Goal: Complete application form: Complete application form

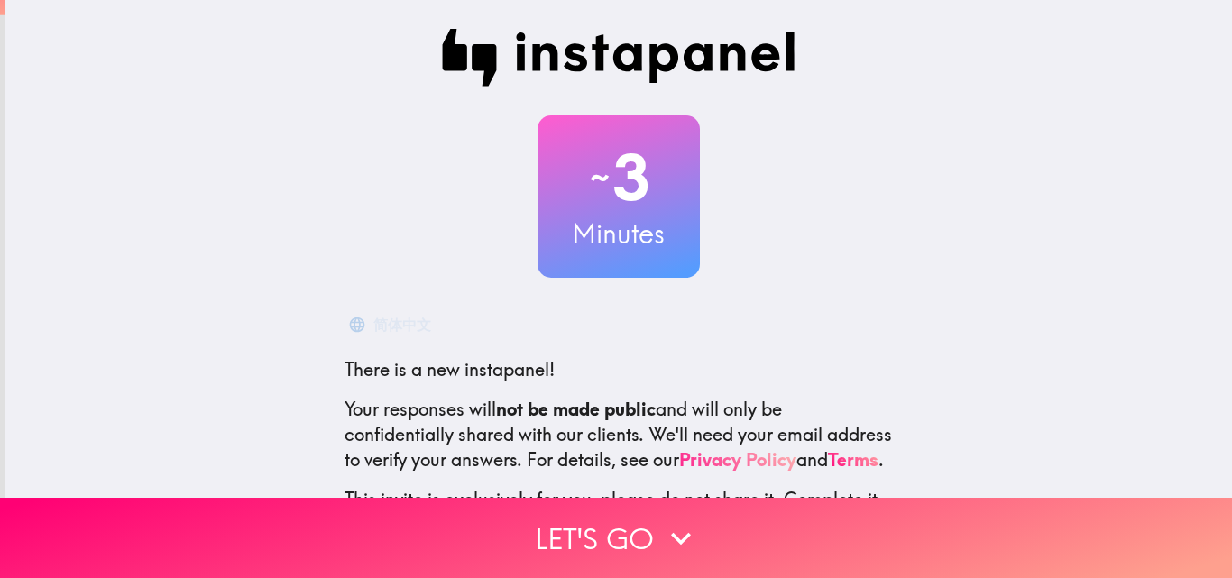
scroll to position [172, 0]
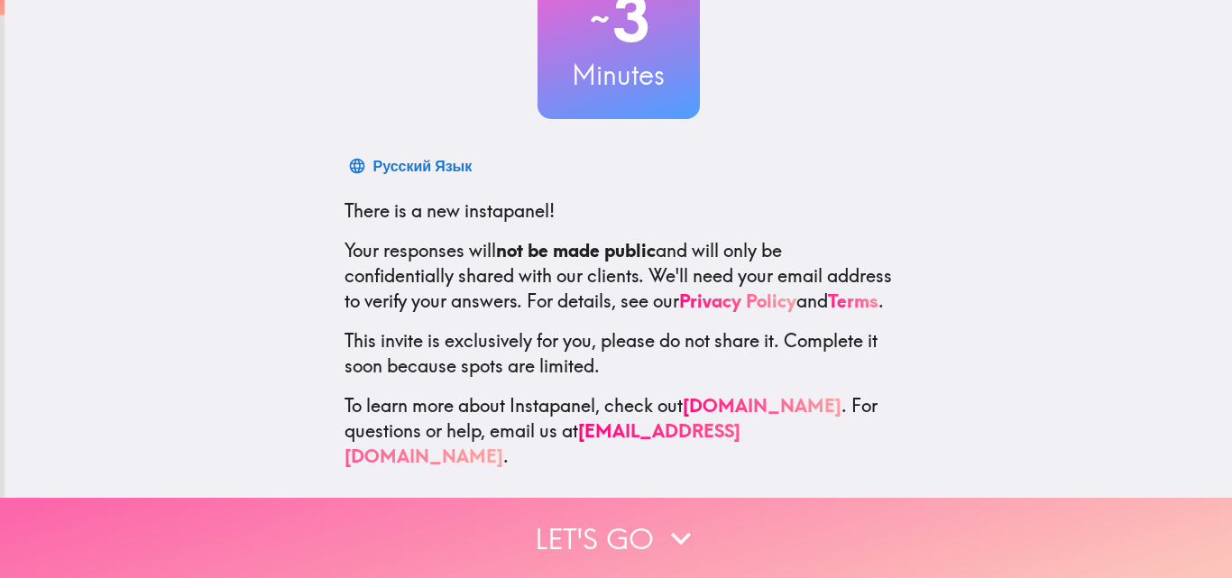
click at [607, 524] on button "Let's go" at bounding box center [616, 538] width 1232 height 80
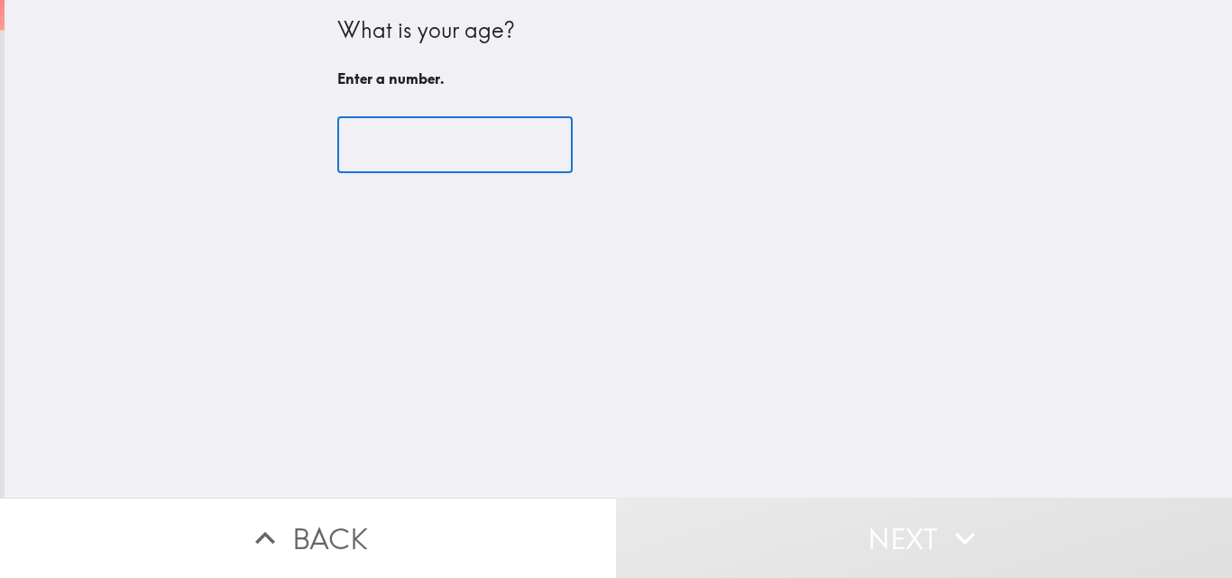
click at [437, 147] on input "number" at bounding box center [454, 145] width 235 height 56
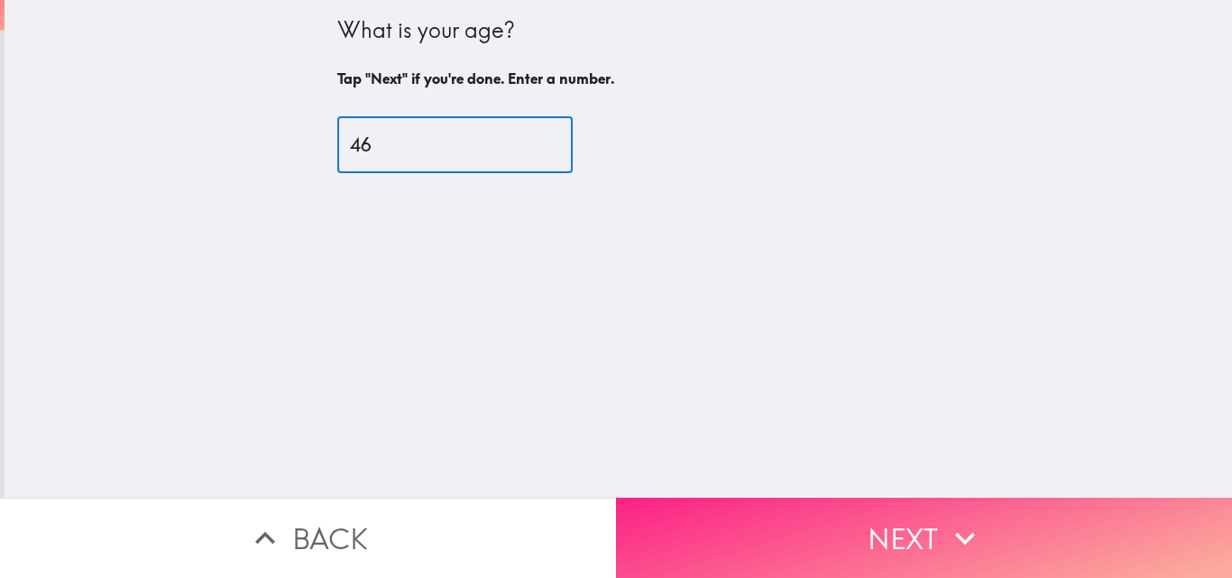
type input "46"
click at [936, 517] on button "Next" at bounding box center [924, 538] width 616 height 80
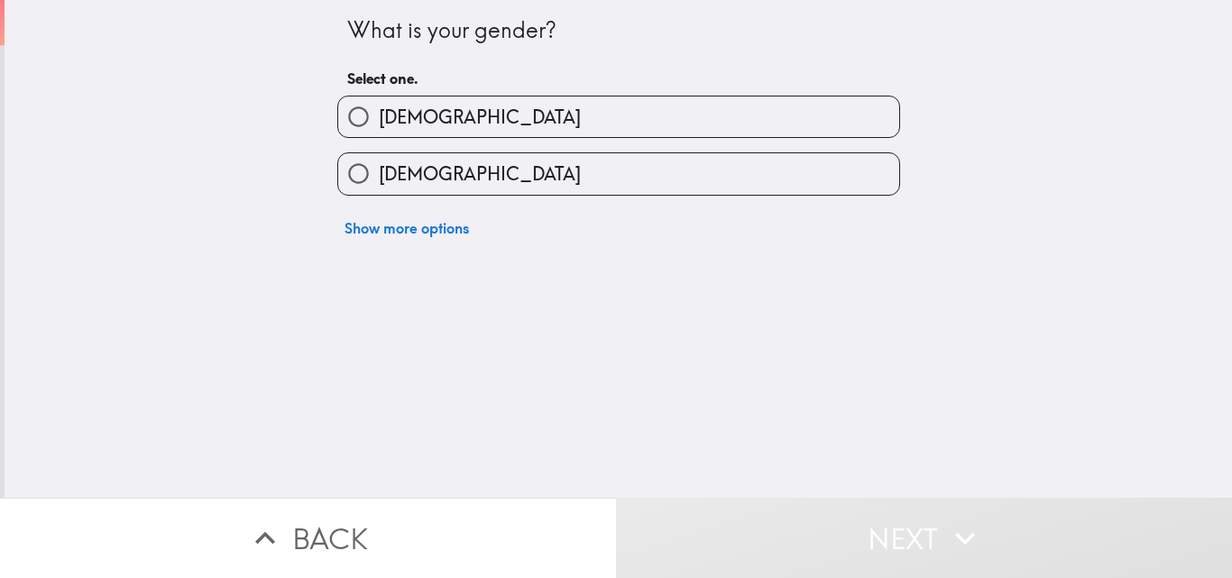
click at [421, 112] on label "[DEMOGRAPHIC_DATA]" at bounding box center [618, 117] width 561 height 41
click at [379, 112] on input "[DEMOGRAPHIC_DATA]" at bounding box center [358, 117] width 41 height 41
radio input "true"
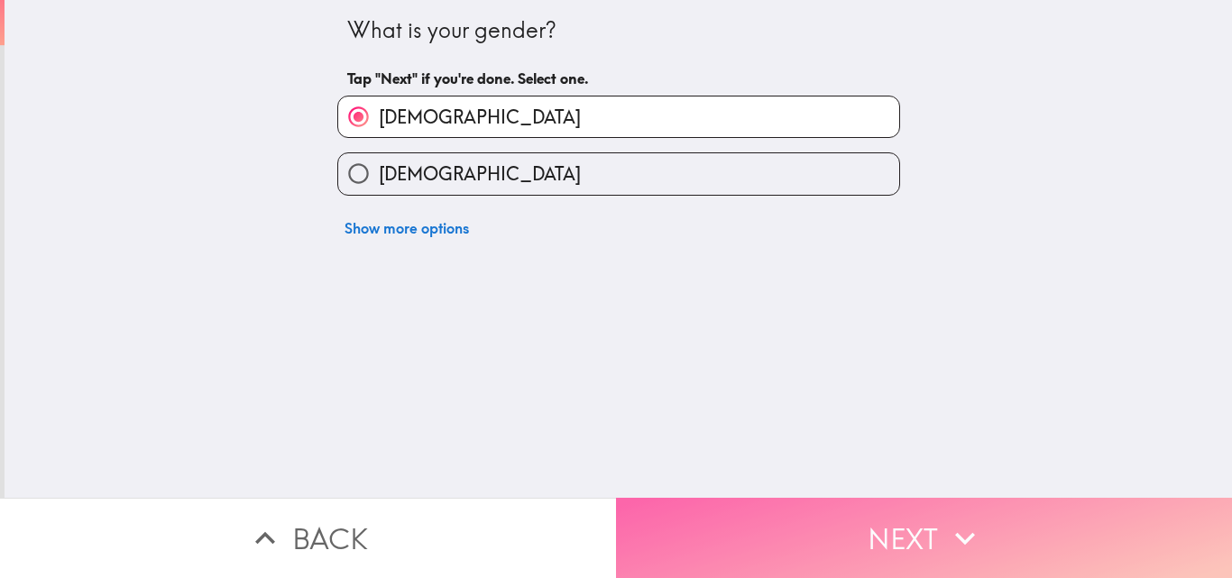
click at [906, 516] on button "Next" at bounding box center [924, 538] width 616 height 80
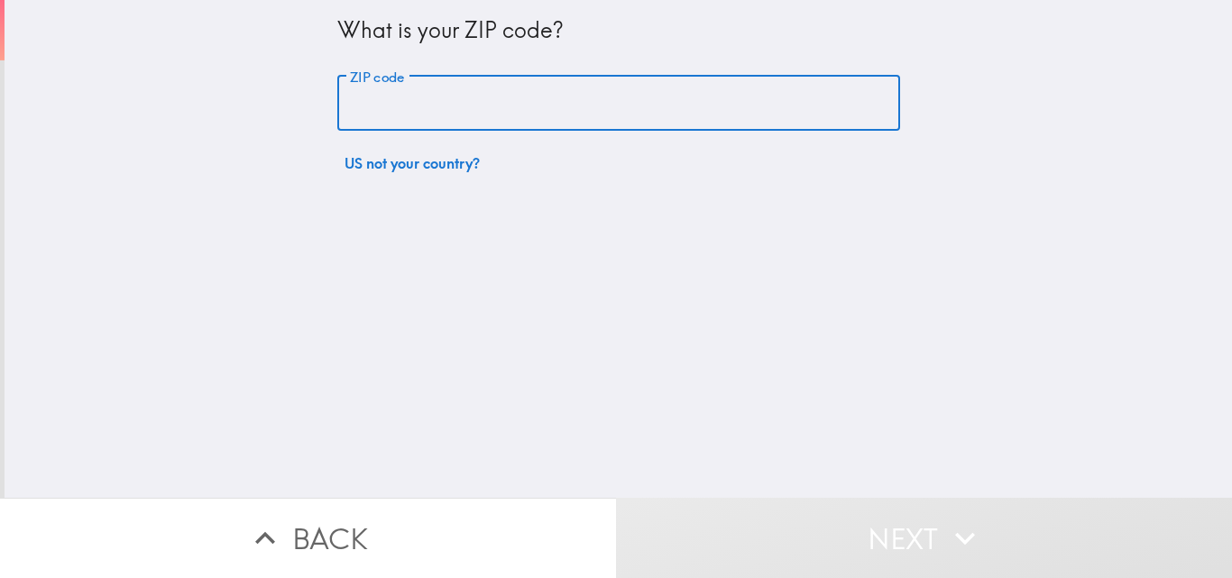
click at [518, 107] on input "ZIP code" at bounding box center [618, 104] width 563 height 56
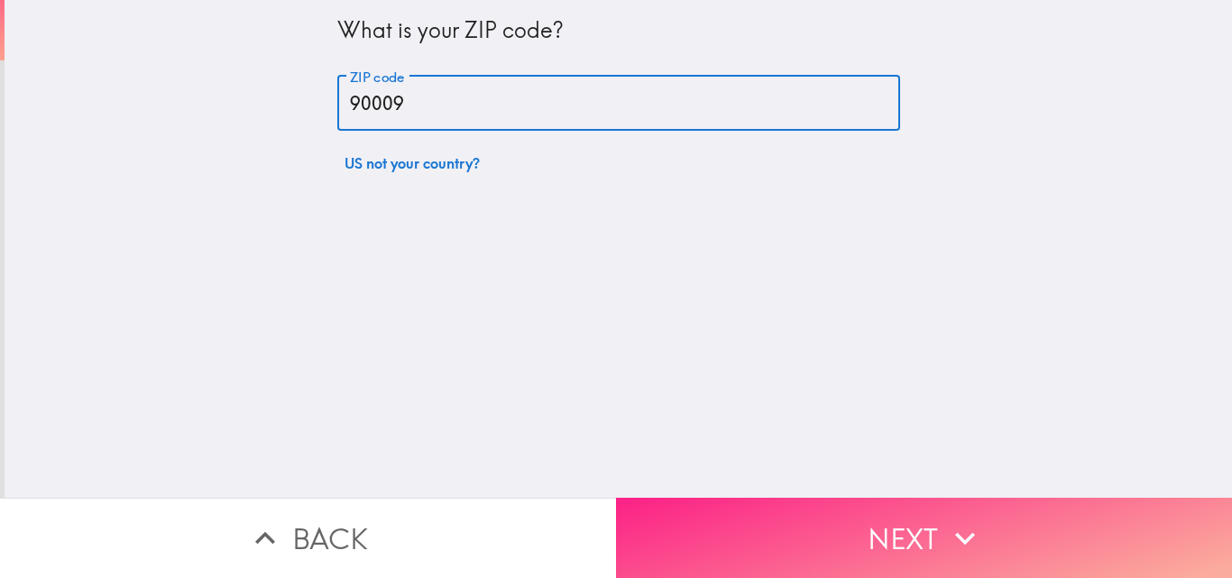
type input "90009"
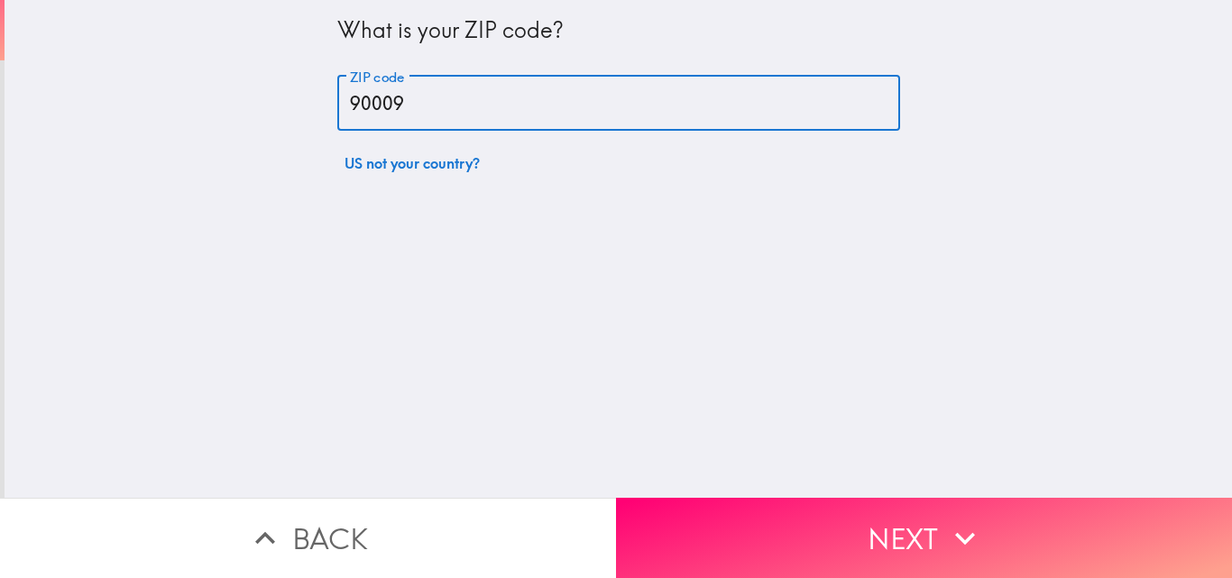
click at [946, 519] on icon "button" at bounding box center [965, 539] width 40 height 40
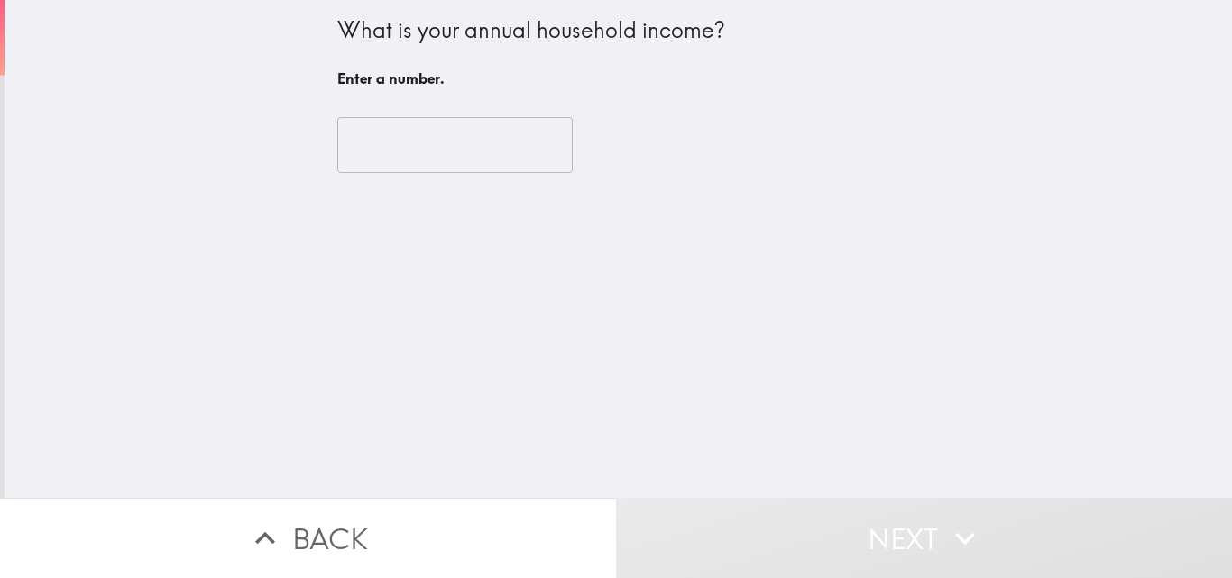
click at [423, 157] on input "number" at bounding box center [454, 145] width 235 height 56
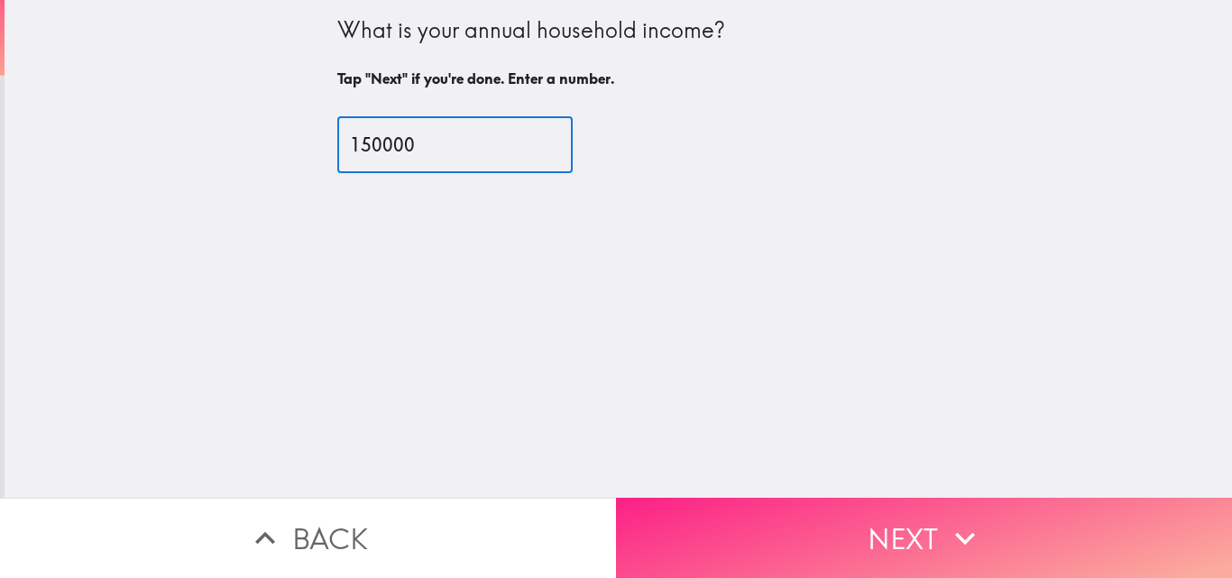
type input "150000"
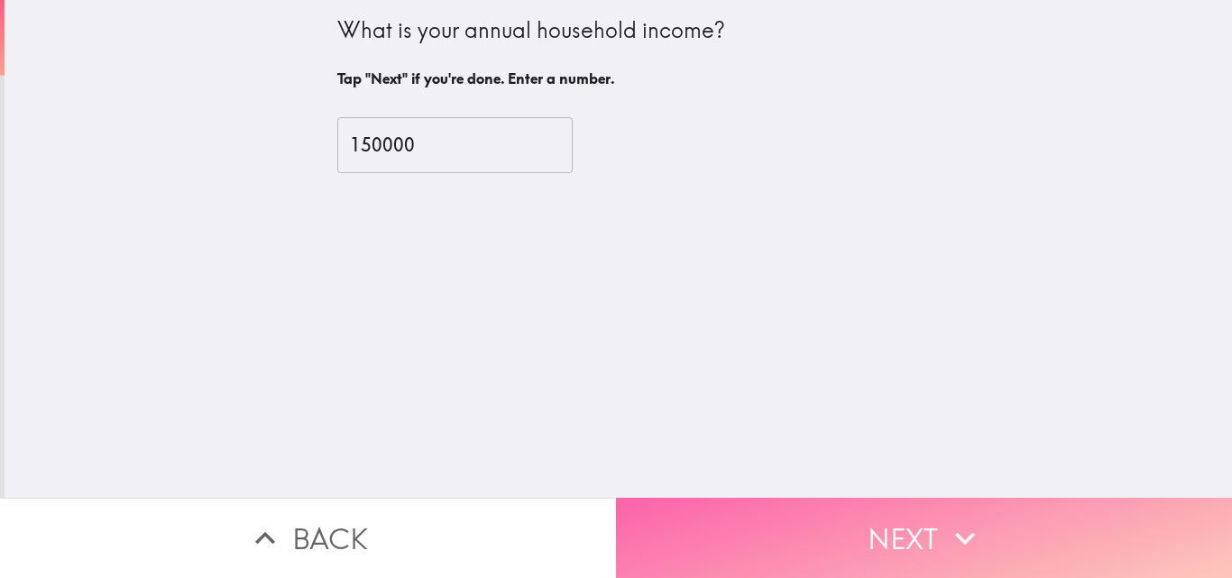
click at [897, 533] on button "Next" at bounding box center [924, 538] width 616 height 80
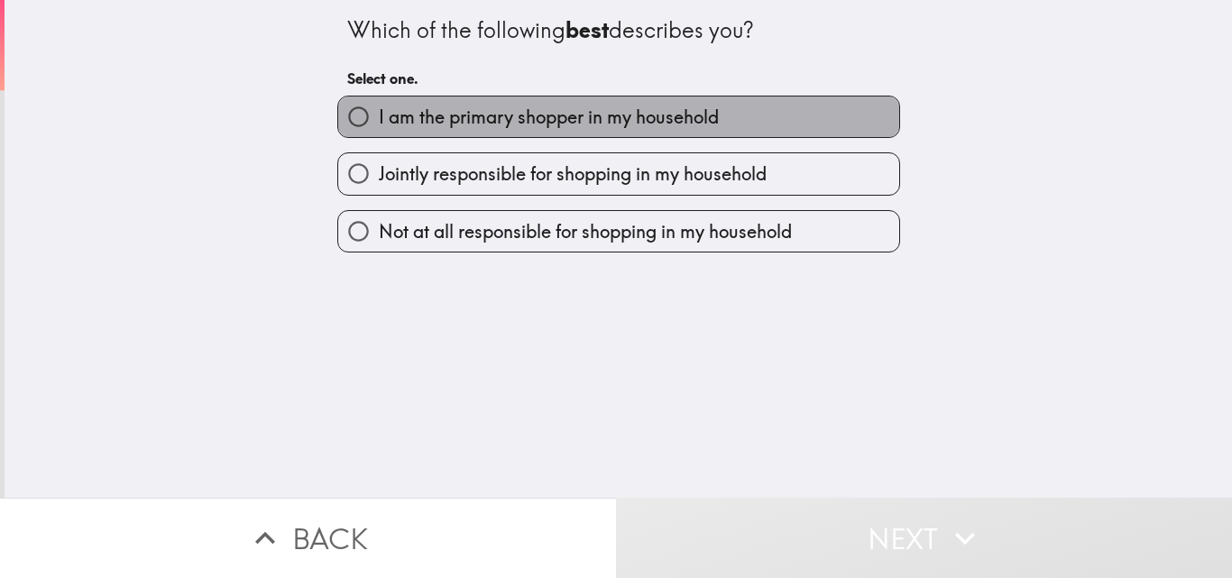
click at [666, 117] on span "I am the primary shopper in my household" at bounding box center [549, 117] width 340 height 25
click at [379, 117] on input "I am the primary shopper in my household" at bounding box center [358, 117] width 41 height 41
radio input "true"
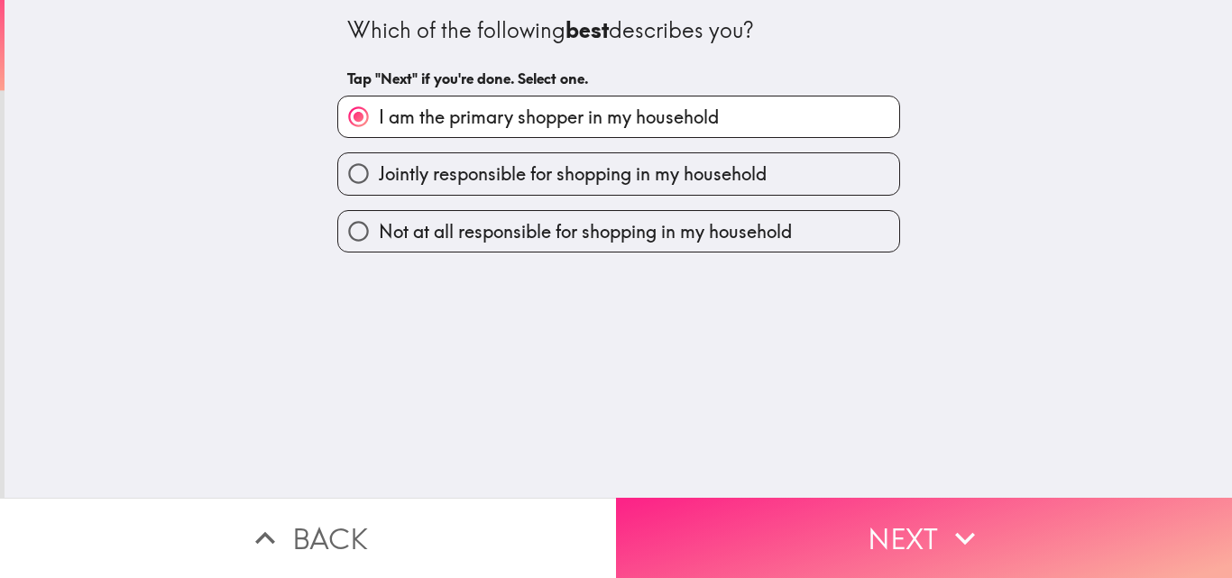
click at [932, 527] on button "Next" at bounding box center [924, 538] width 616 height 80
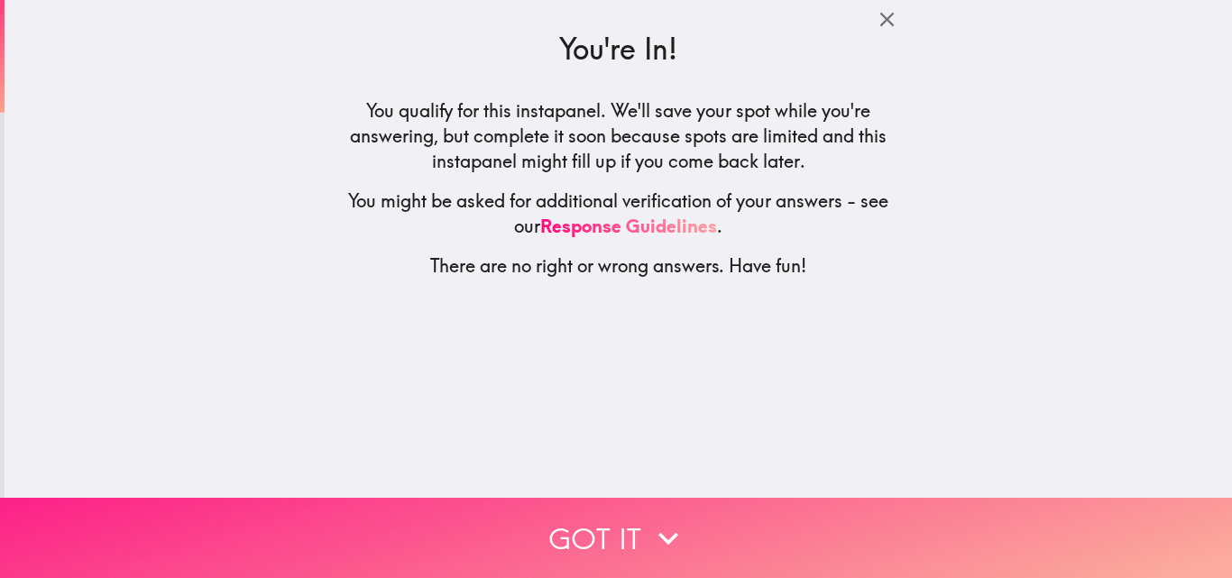
click at [576, 520] on button "Got it" at bounding box center [616, 538] width 1232 height 80
click at [0, 520] on button "Back" at bounding box center [0, 538] width 0 height 80
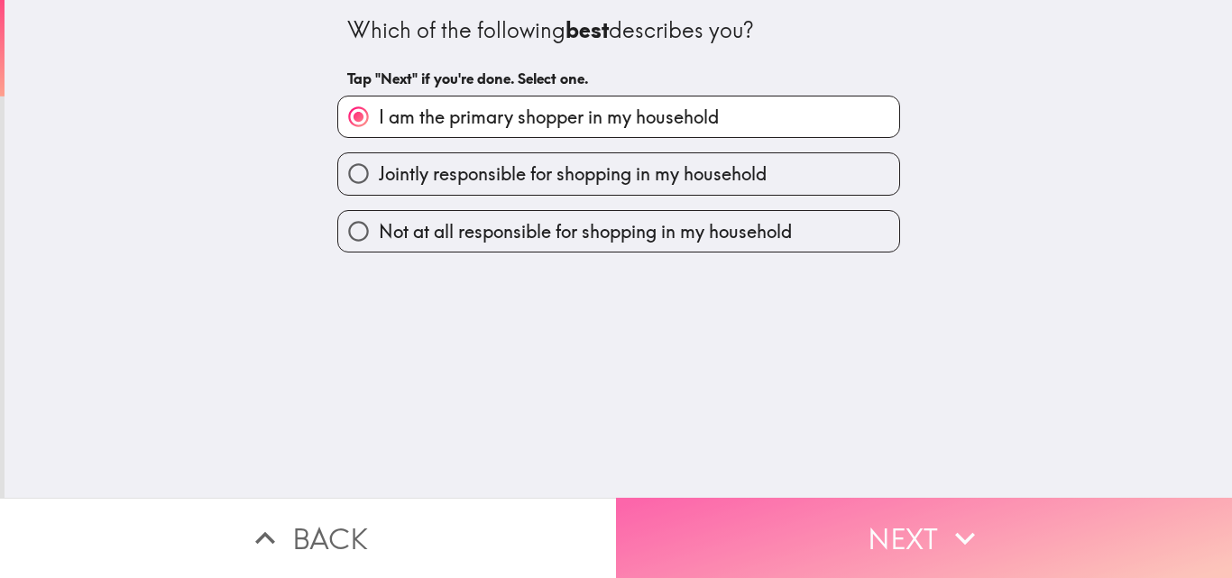
click at [945, 525] on icon "button" at bounding box center [965, 539] width 40 height 40
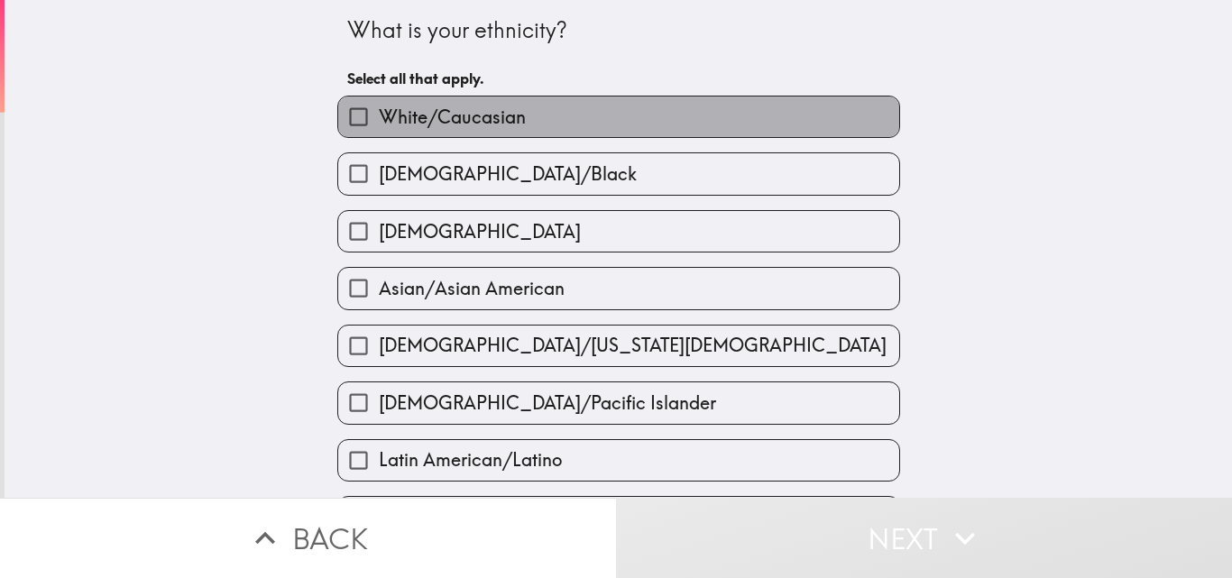
click at [539, 111] on label "White/Caucasian" at bounding box center [618, 117] width 561 height 41
click at [379, 111] on input "White/Caucasian" at bounding box center [358, 117] width 41 height 41
checkbox input "true"
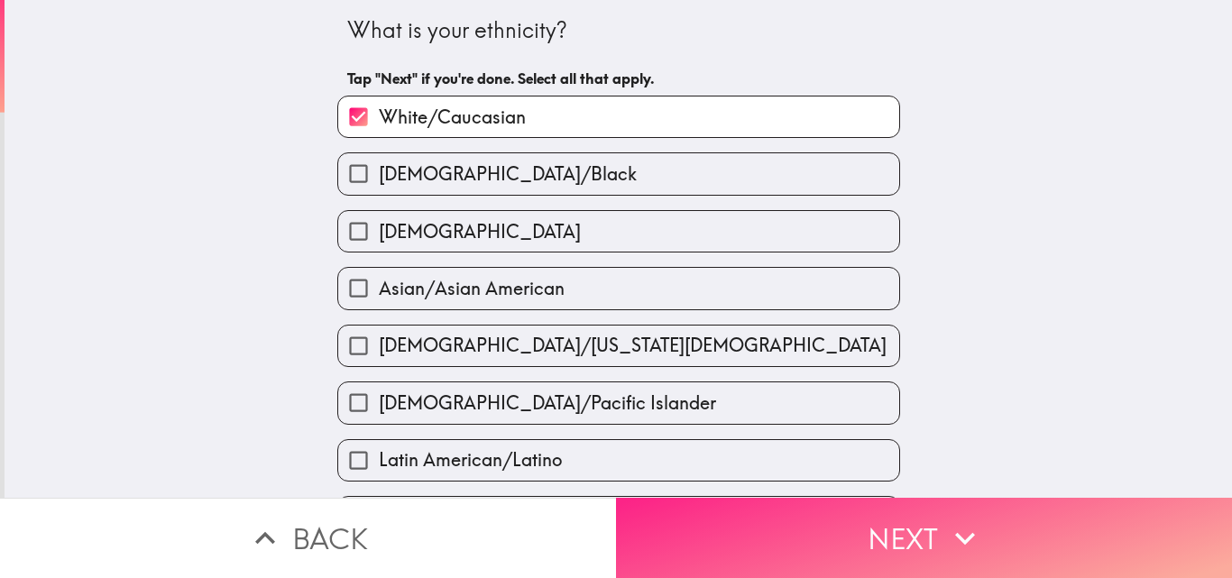
click at [907, 516] on button "Next" at bounding box center [924, 538] width 616 height 80
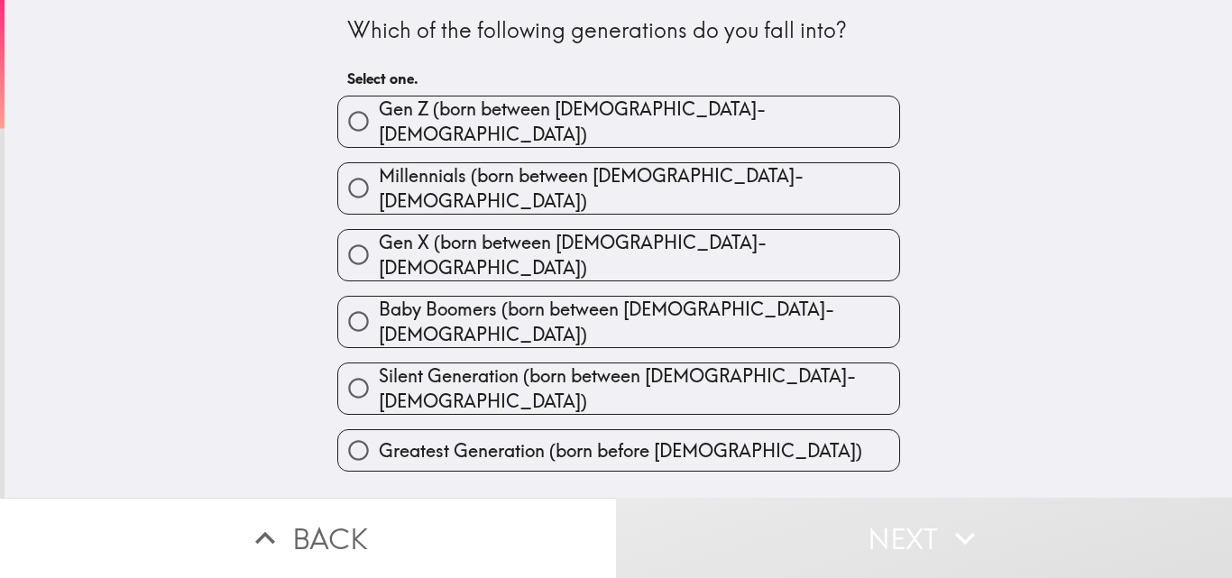
click at [544, 230] on span "Gen X (born between [DEMOGRAPHIC_DATA]-[DEMOGRAPHIC_DATA])" at bounding box center [639, 255] width 520 height 51
click at [379, 234] on input "Gen X (born between [DEMOGRAPHIC_DATA]-[DEMOGRAPHIC_DATA])" at bounding box center [358, 254] width 41 height 41
radio input "true"
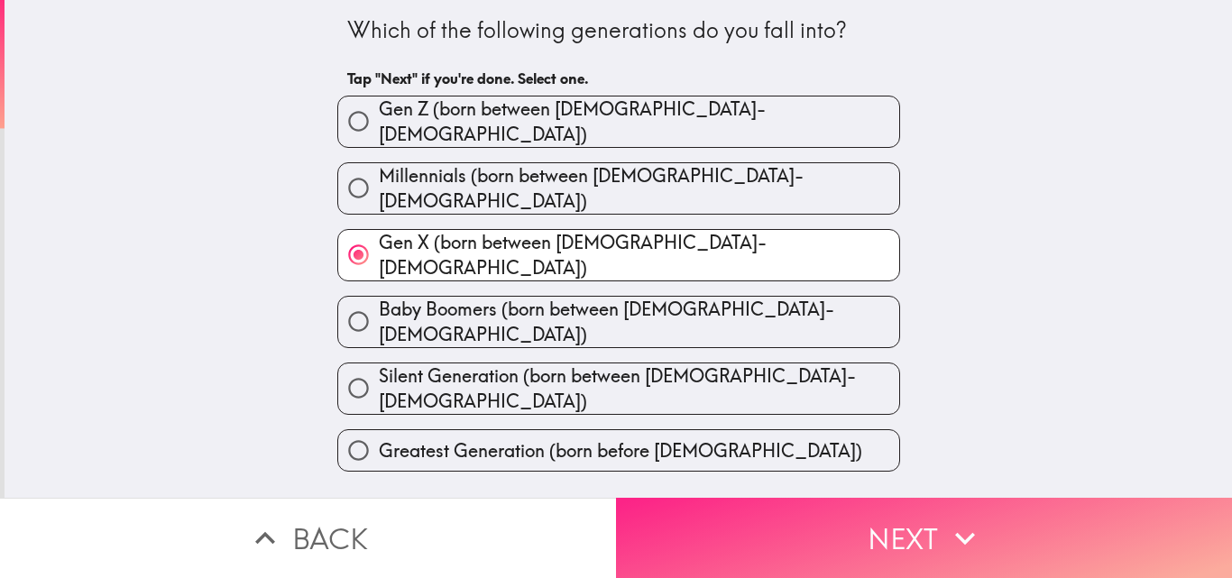
click at [933, 518] on button "Next" at bounding box center [924, 538] width 616 height 80
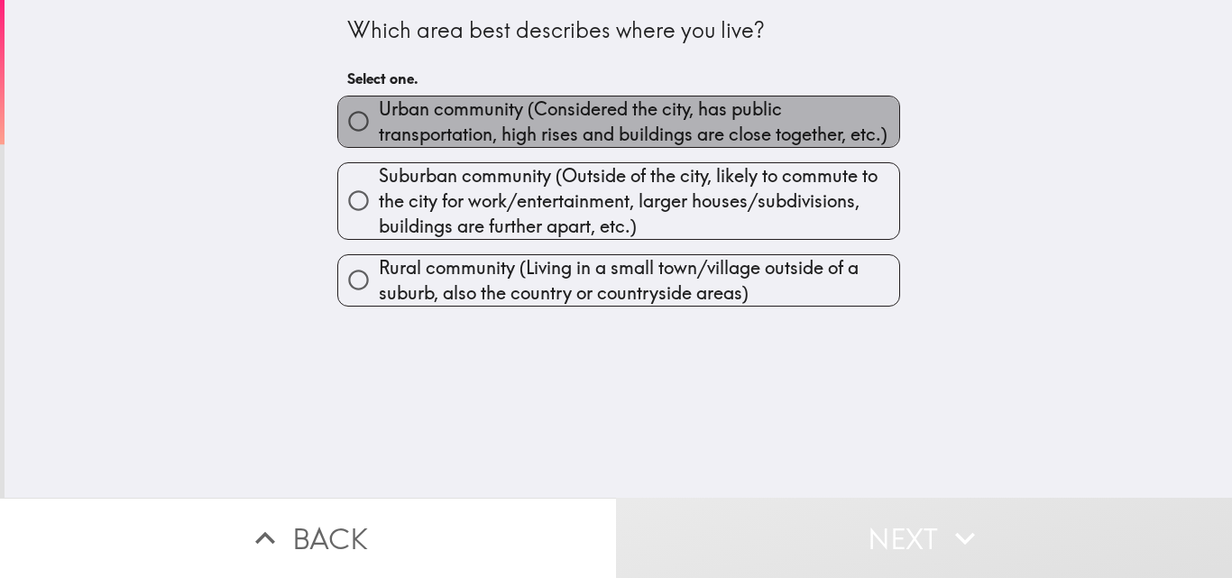
click at [526, 124] on span "Urban community (Considered the city, has public transportation, high rises and…" at bounding box center [639, 122] width 520 height 51
click at [379, 124] on input "Urban community (Considered the city, has public transportation, high rises and…" at bounding box center [358, 121] width 41 height 41
radio input "true"
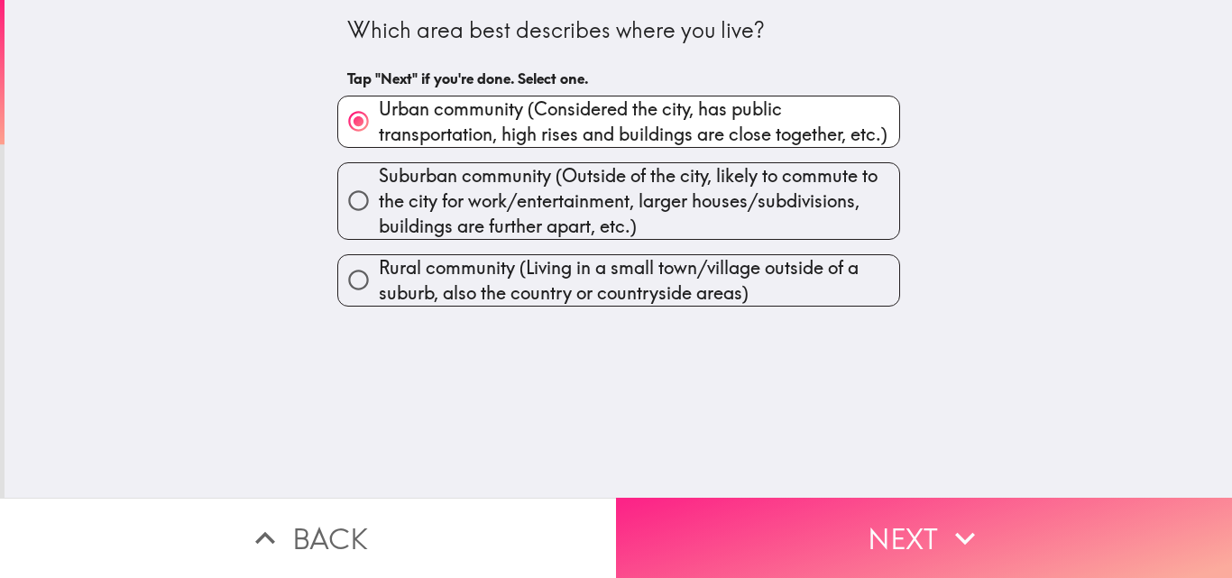
click at [908, 517] on button "Next" at bounding box center [924, 538] width 616 height 80
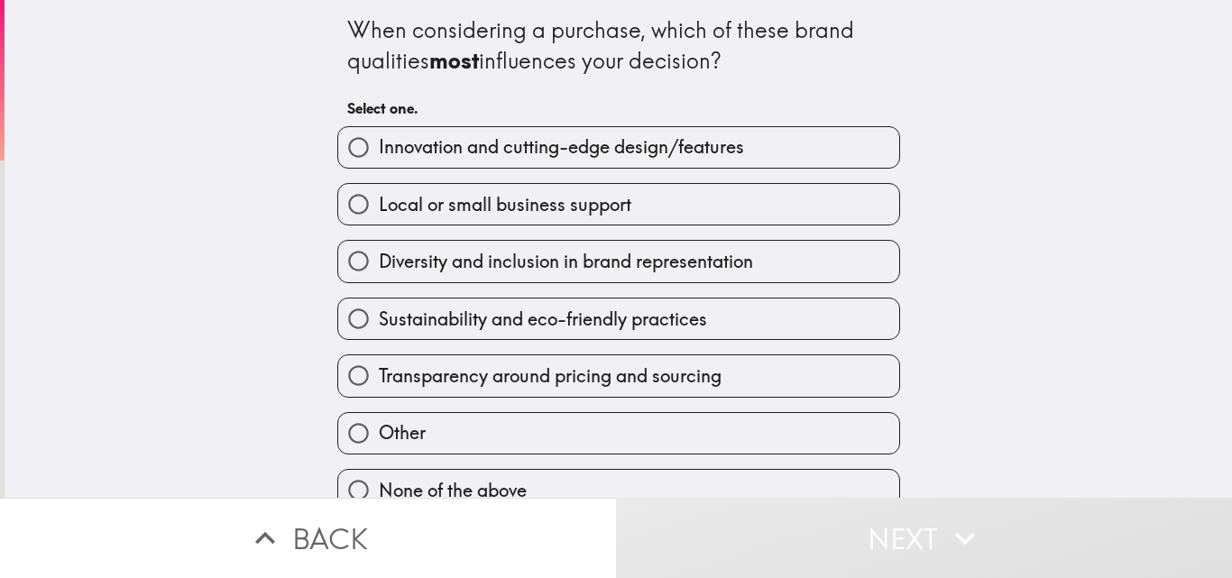
scroll to position [28, 0]
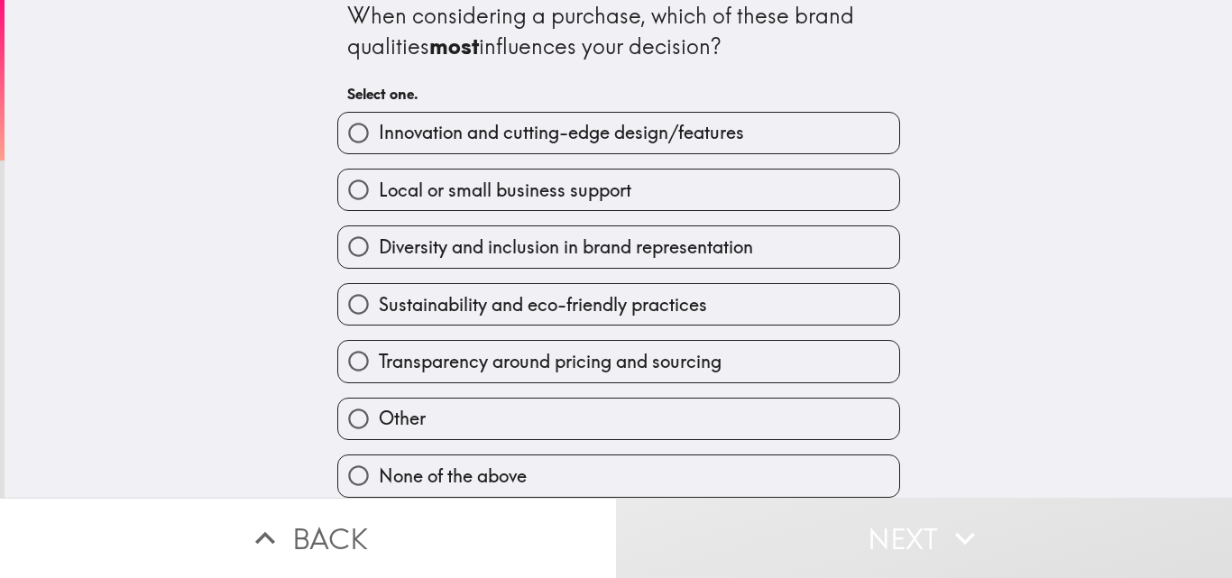
click at [533, 294] on span "Sustainability and eco-friendly practices" at bounding box center [543, 304] width 328 height 25
click at [379, 294] on input "Sustainability and eco-friendly practices" at bounding box center [358, 304] width 41 height 41
radio input "true"
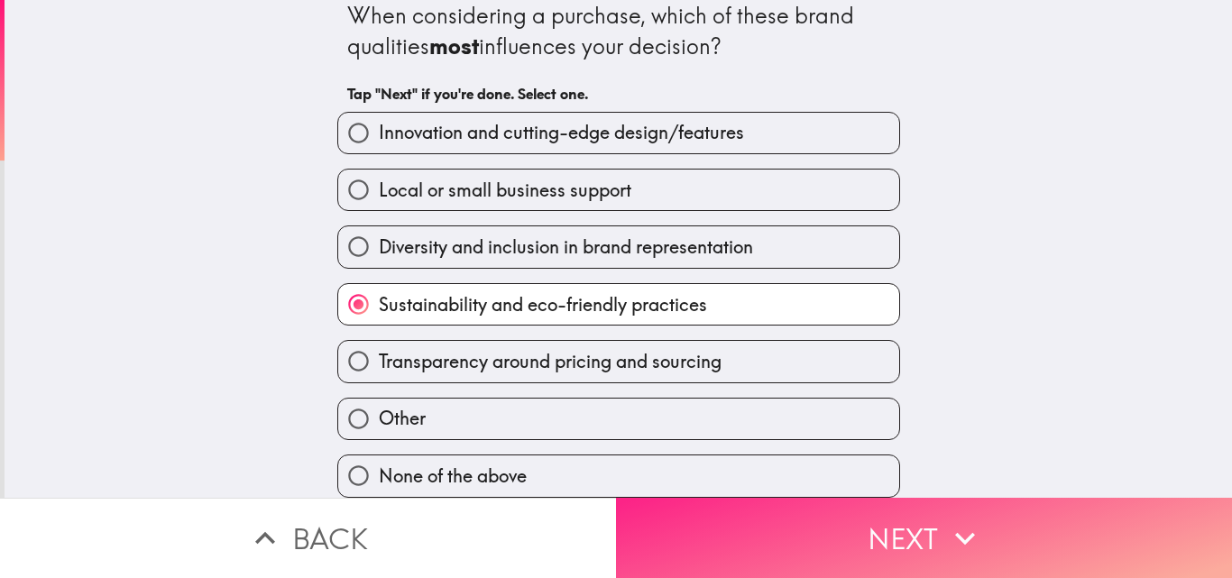
click at [915, 510] on button "Next" at bounding box center [924, 538] width 616 height 80
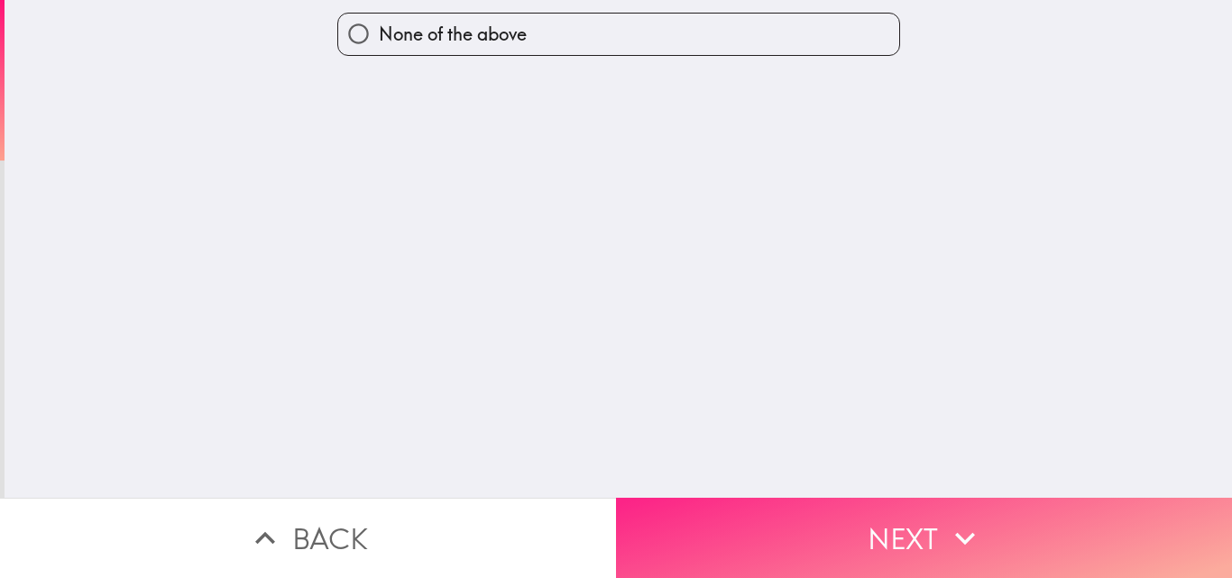
scroll to position [0, 0]
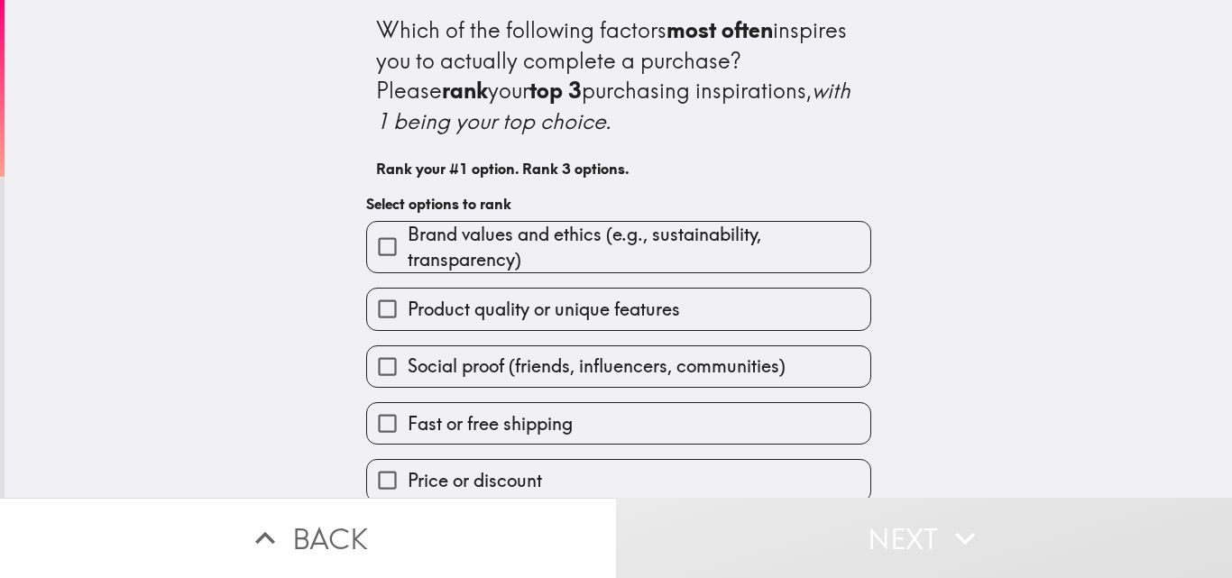
click at [483, 253] on span "Brand values and ethics (e.g., sustainability, transparency)" at bounding box center [639, 247] width 463 height 51
click at [408, 253] on input "Brand values and ethics (e.g., sustainability, transparency)" at bounding box center [387, 246] width 41 height 41
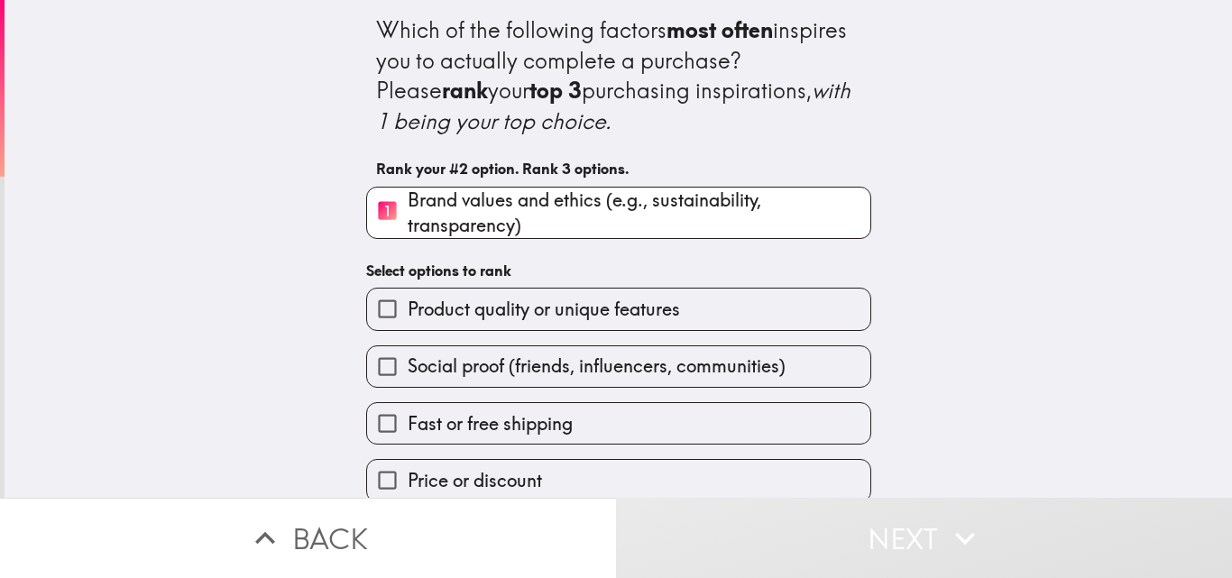
click at [479, 301] on span "Product quality or unique features" at bounding box center [544, 309] width 272 height 25
click at [408, 301] on input "Product quality or unique features" at bounding box center [387, 309] width 41 height 41
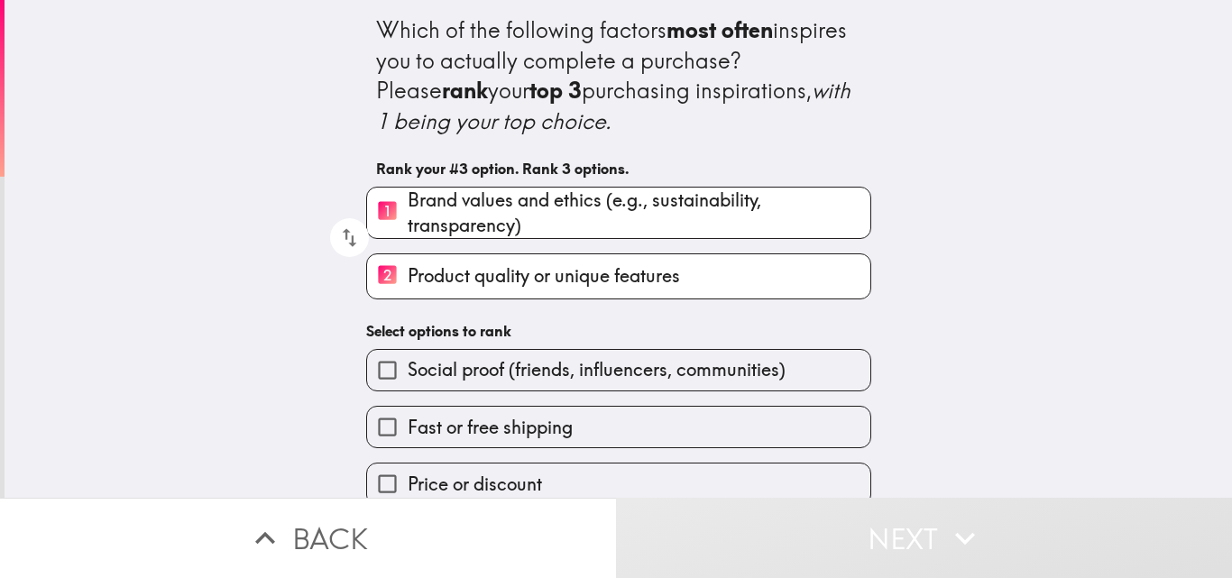
scroll to position [136, 0]
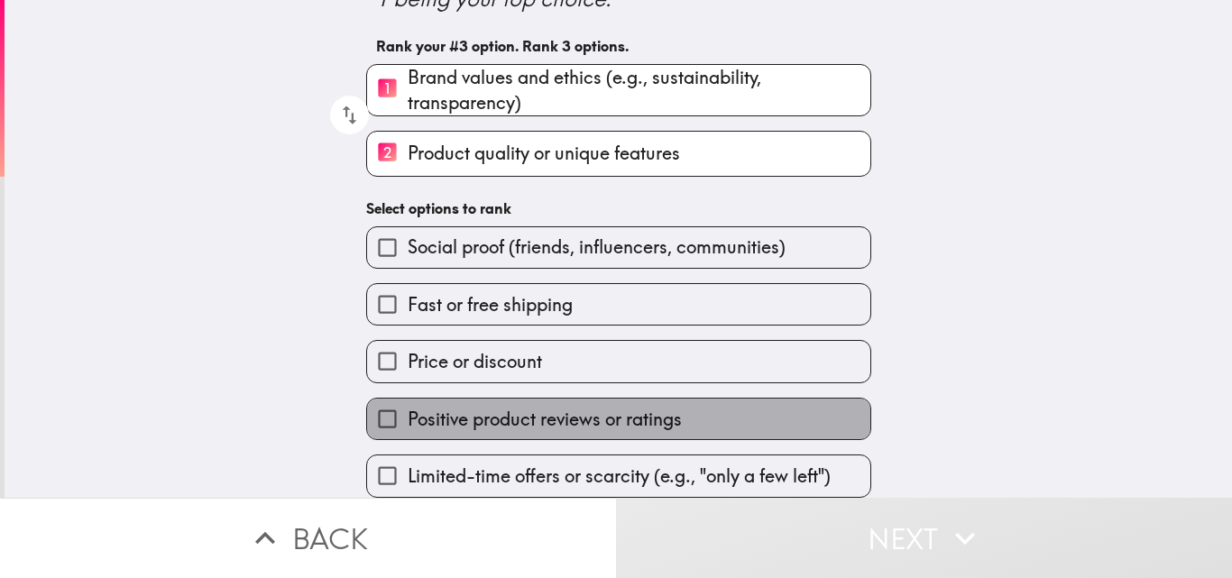
click at [524, 407] on span "Positive product reviews or ratings" at bounding box center [545, 419] width 274 height 25
click at [408, 403] on input "Positive product reviews or ratings" at bounding box center [387, 419] width 41 height 41
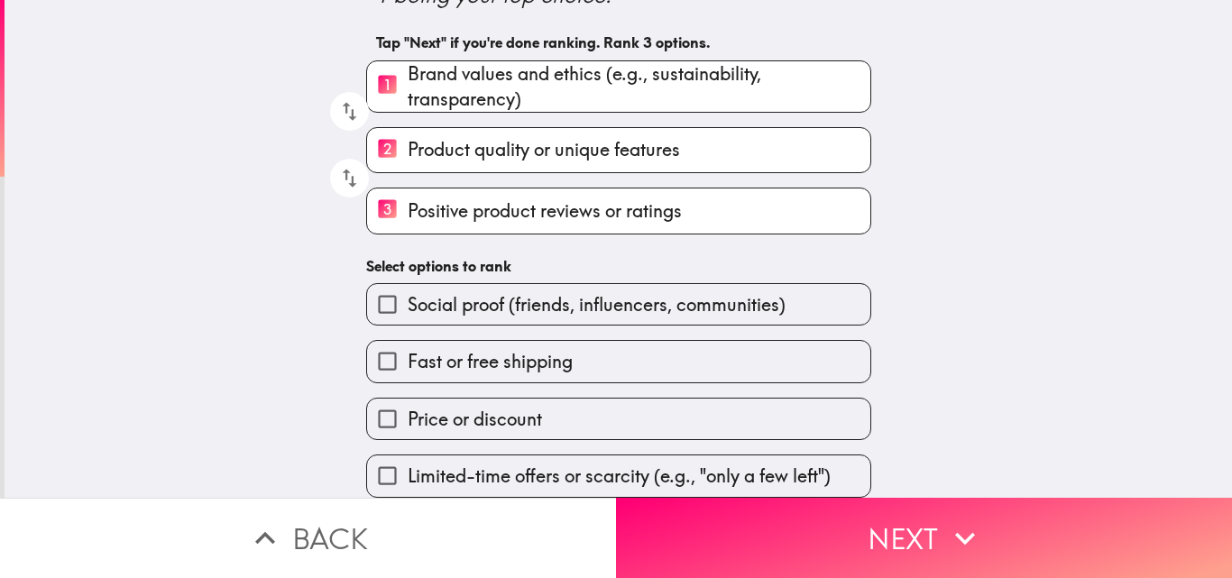
scroll to position [140, 0]
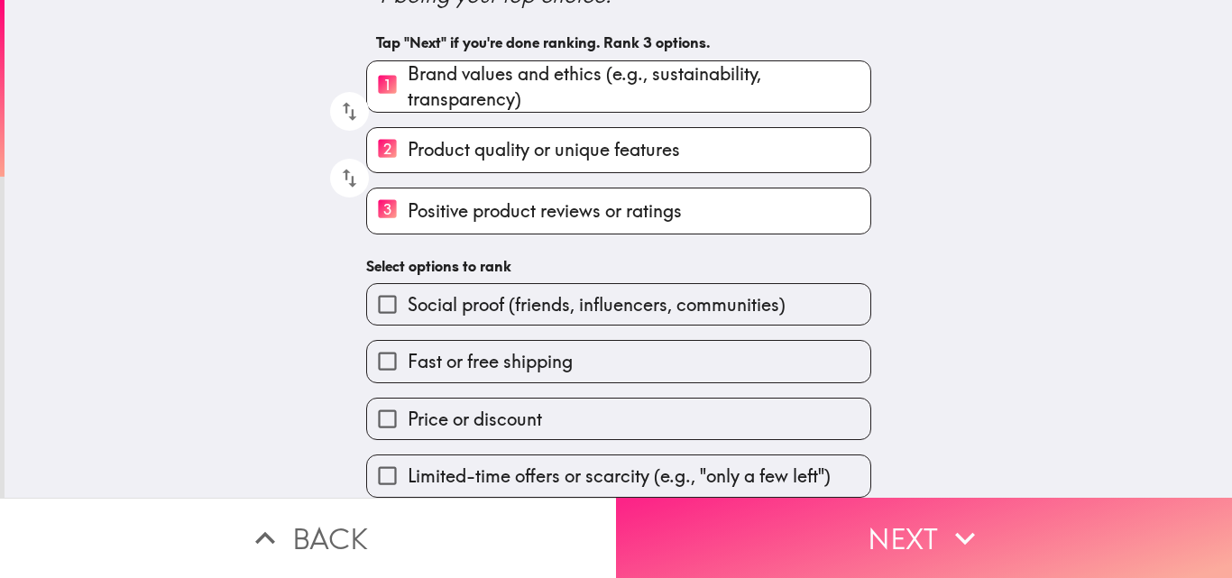
click at [885, 517] on button "Next" at bounding box center [924, 538] width 616 height 80
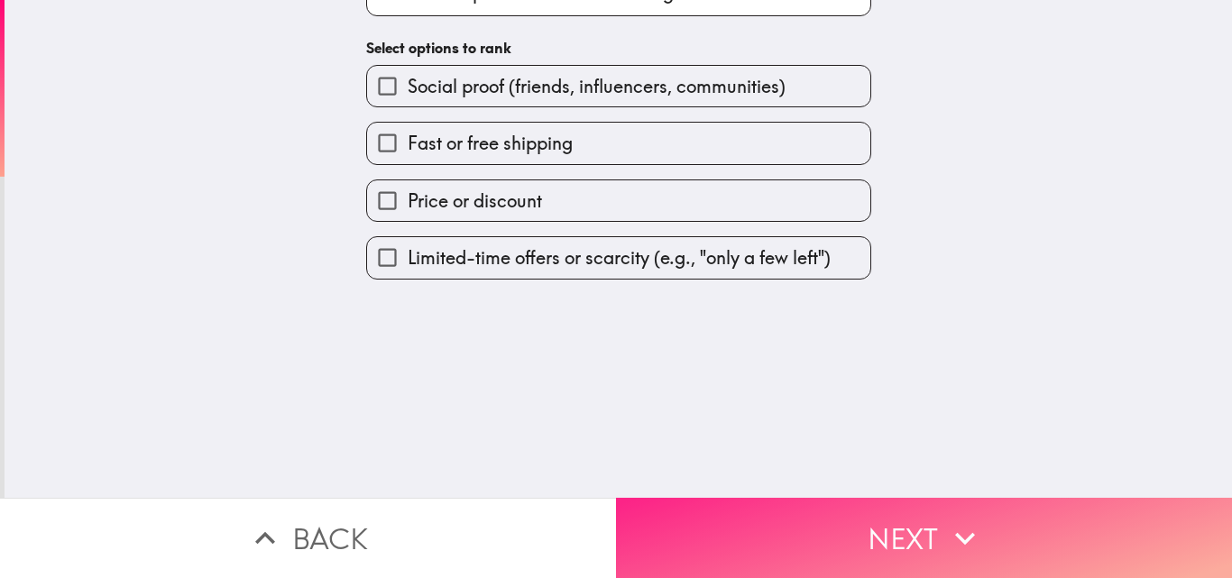
scroll to position [0, 0]
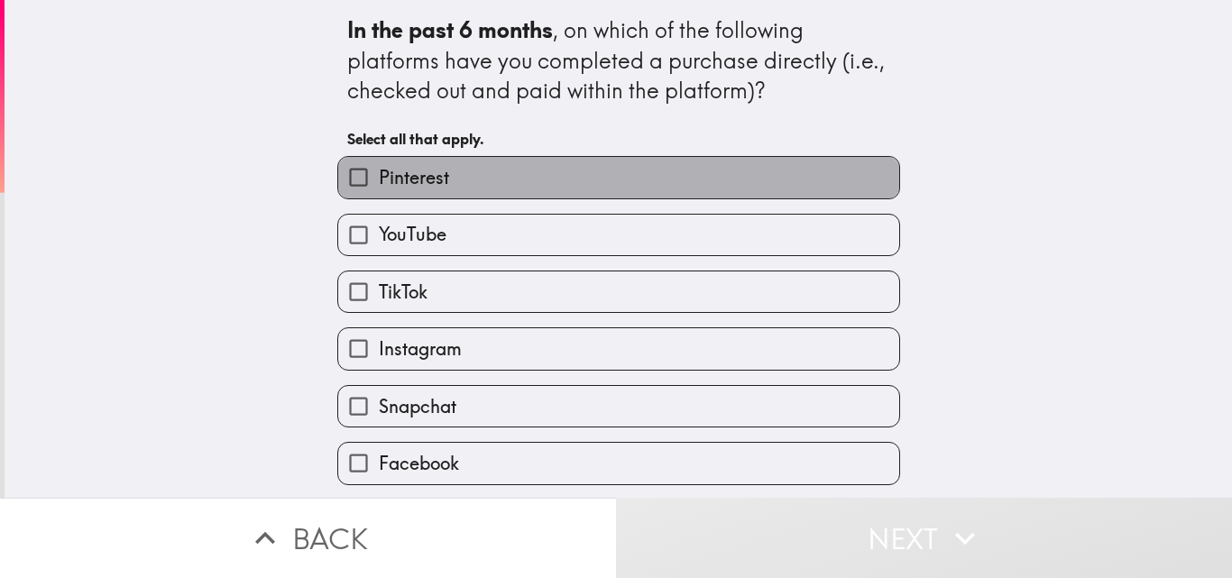
click at [436, 187] on label "Pinterest" at bounding box center [618, 177] width 561 height 41
click at [379, 187] on input "Pinterest" at bounding box center [358, 177] width 41 height 41
checkbox input "true"
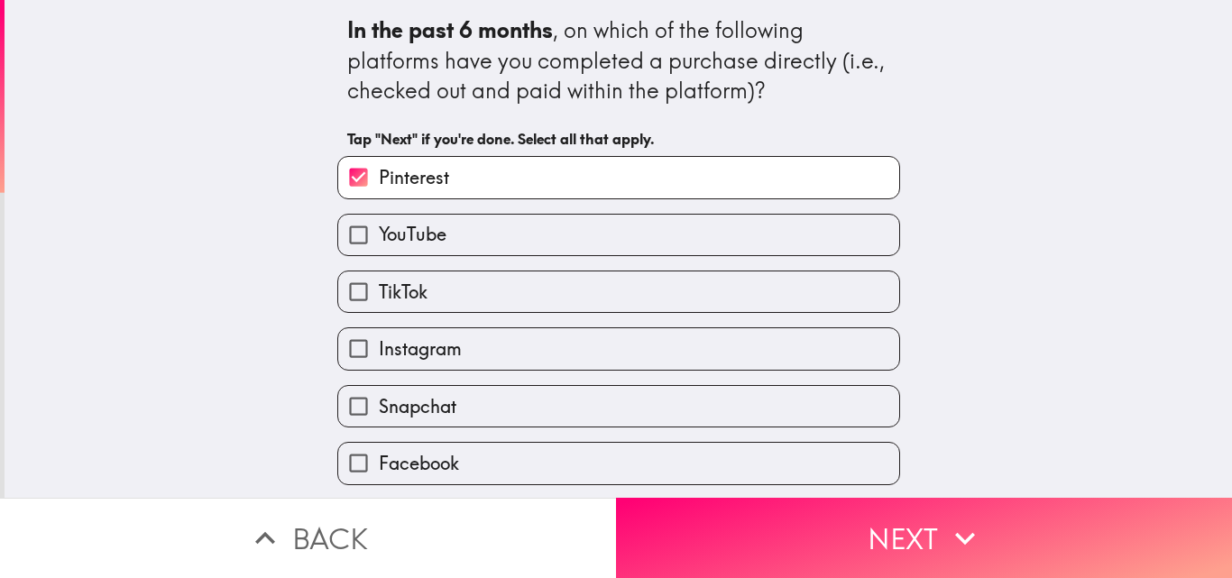
click at [471, 242] on label "YouTube" at bounding box center [618, 235] width 561 height 41
click at [379, 242] on input "YouTube" at bounding box center [358, 235] width 41 height 41
checkbox input "true"
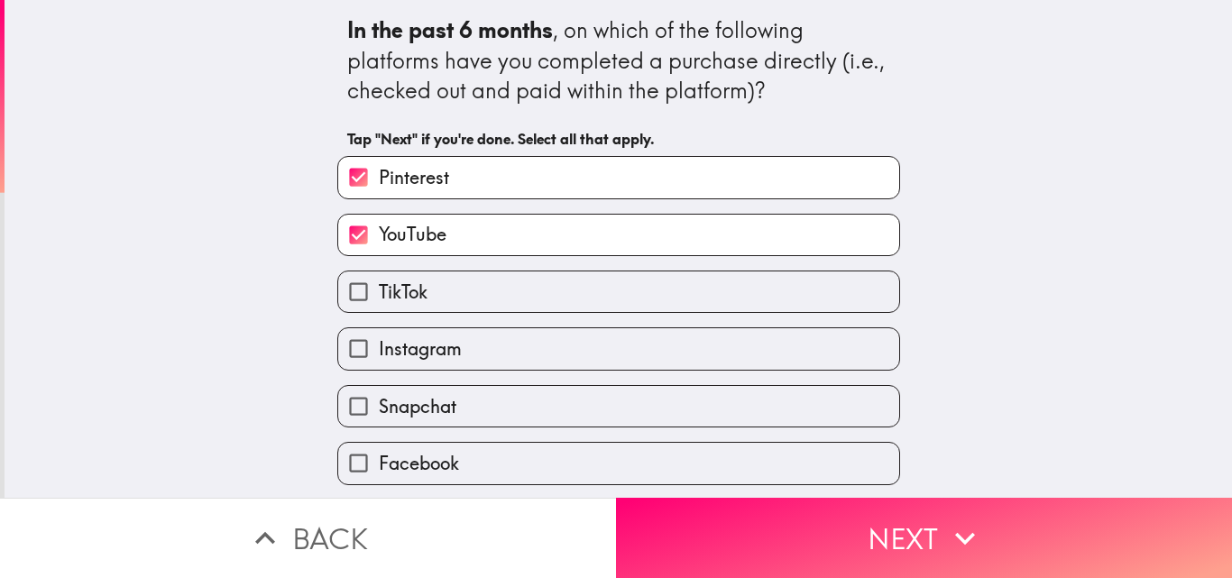
click at [453, 287] on label "TikTok" at bounding box center [618, 291] width 561 height 41
click at [379, 287] on input "TikTok" at bounding box center [358, 291] width 41 height 41
checkbox input "true"
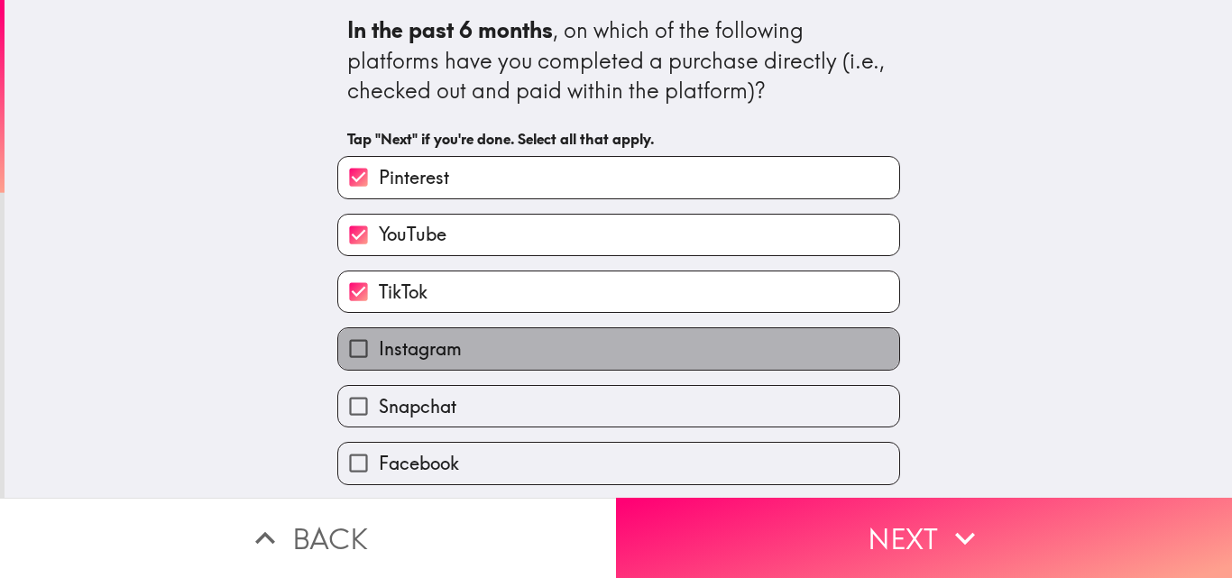
click at [420, 355] on span "Instagram" at bounding box center [420, 348] width 83 height 25
click at [379, 355] on input "Instagram" at bounding box center [358, 348] width 41 height 41
checkbox input "true"
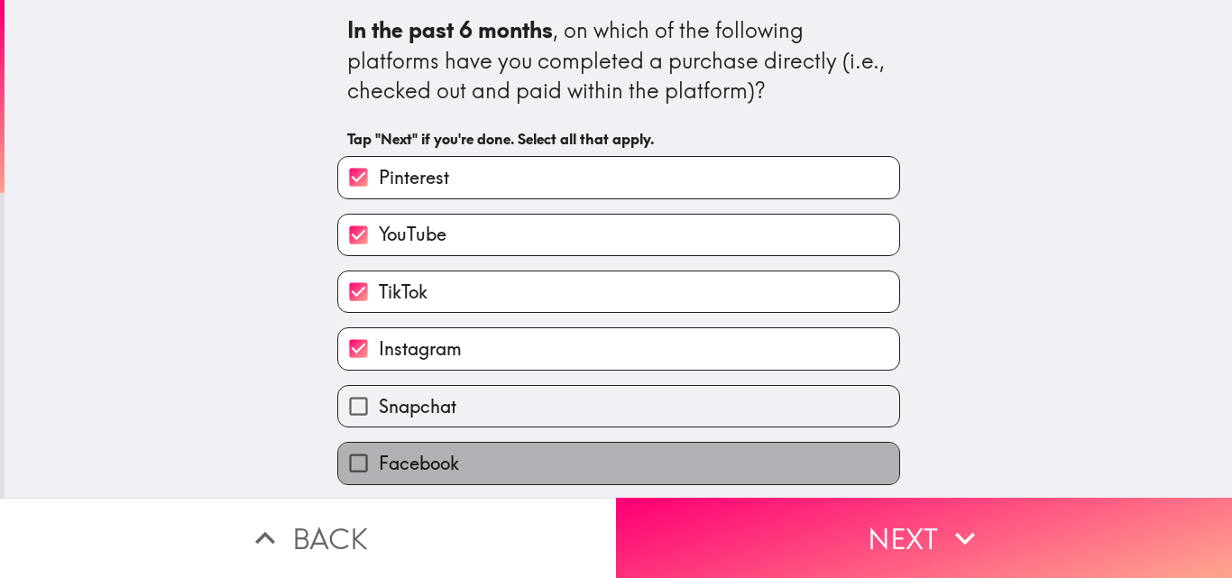
click at [421, 455] on span "Facebook" at bounding box center [419, 463] width 80 height 25
click at [379, 455] on input "Facebook" at bounding box center [358, 463] width 41 height 41
checkbox input "true"
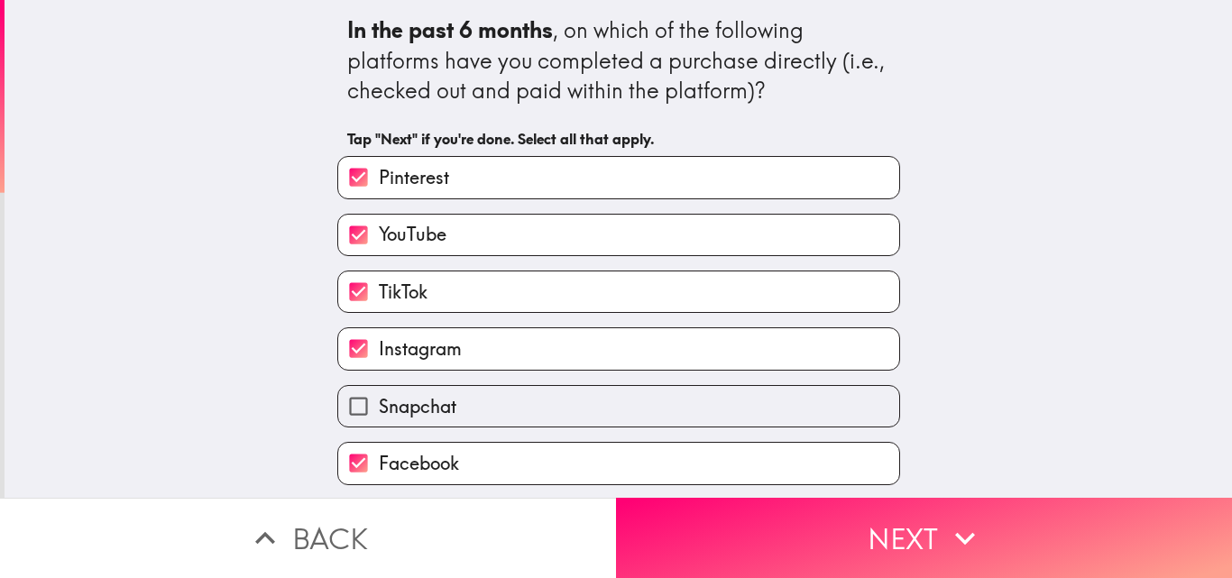
scroll to position [58, 0]
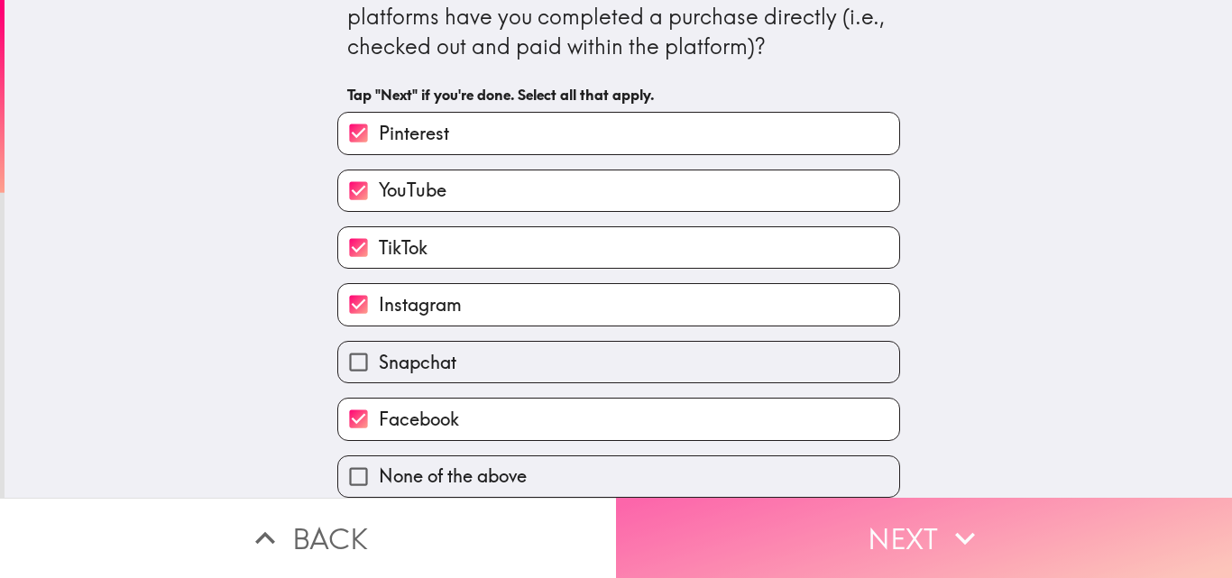
click at [945, 524] on icon "button" at bounding box center [965, 539] width 40 height 40
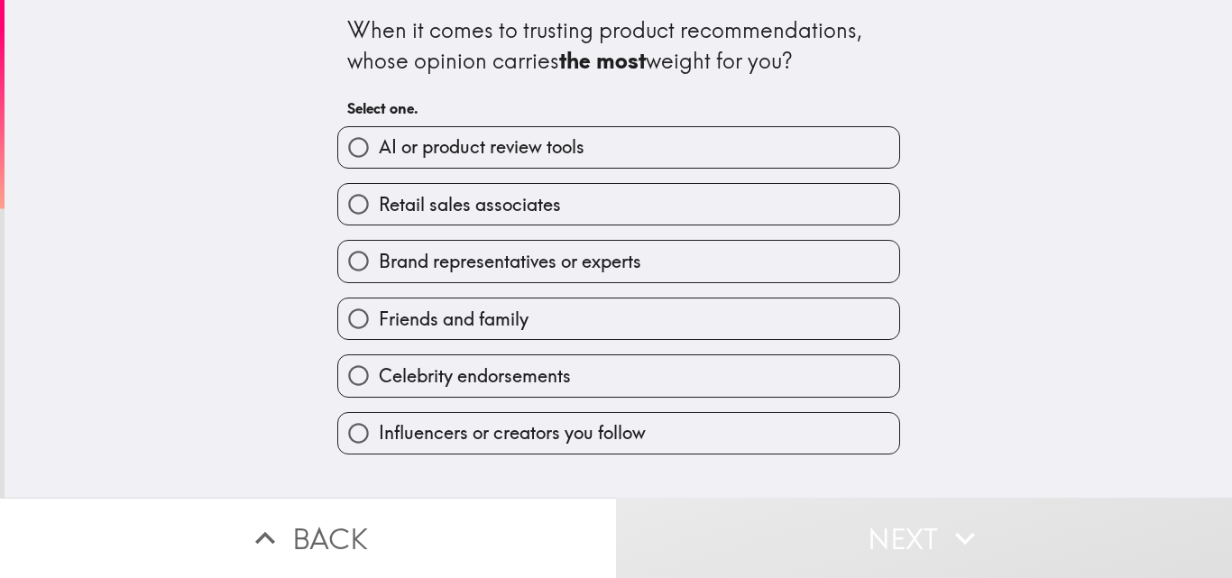
click at [559, 262] on span "Brand representatives or experts" at bounding box center [510, 261] width 262 height 25
click at [379, 262] on input "Brand representatives or experts" at bounding box center [358, 261] width 41 height 41
radio input "true"
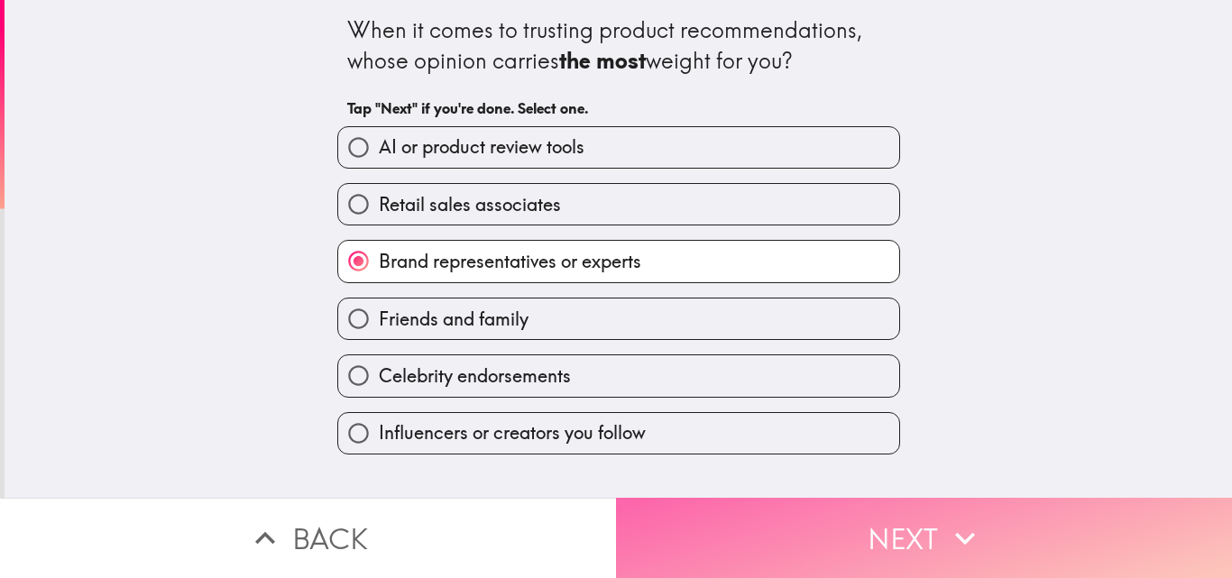
click at [892, 523] on button "Next" at bounding box center [924, 538] width 616 height 80
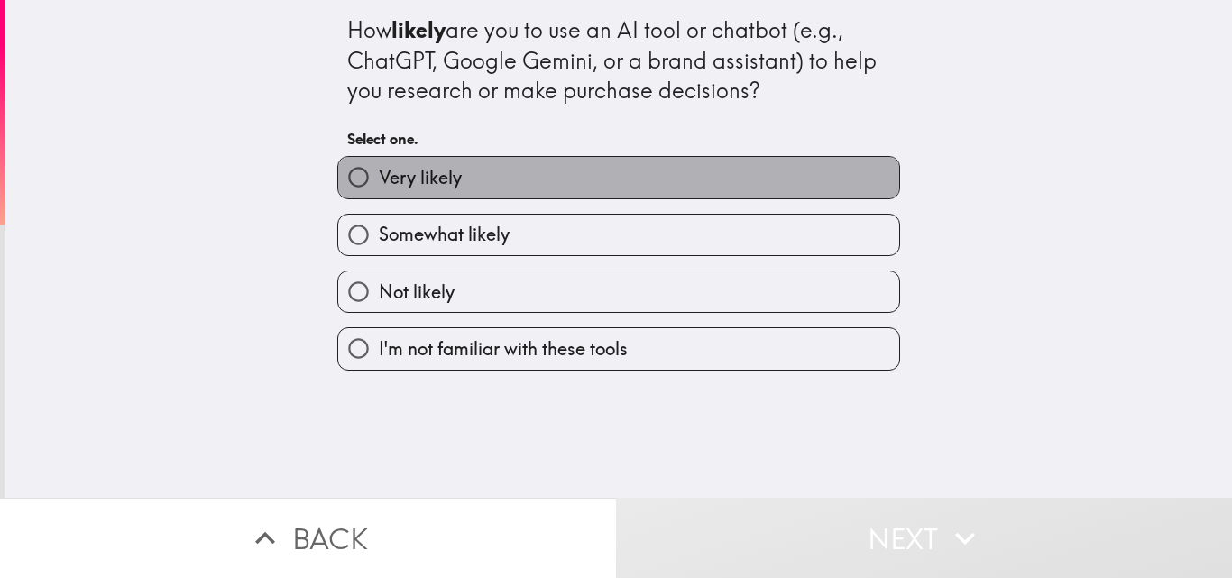
click at [399, 186] on span "Very likely" at bounding box center [420, 177] width 83 height 25
click at [379, 186] on input "Very likely" at bounding box center [358, 177] width 41 height 41
radio input "true"
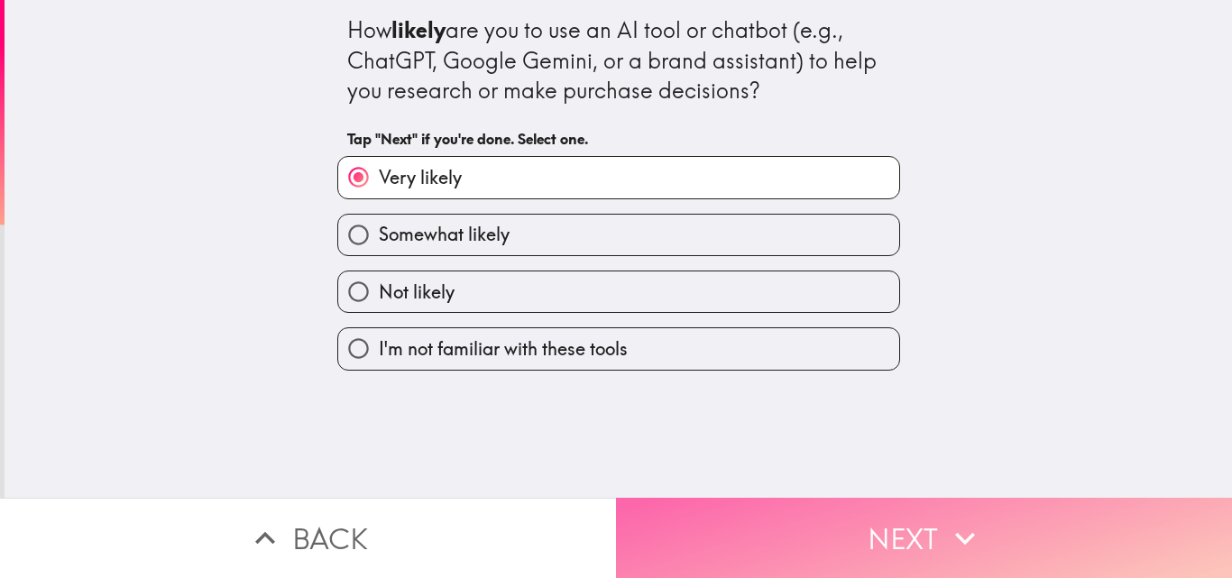
click at [909, 498] on button "Next" at bounding box center [924, 538] width 616 height 80
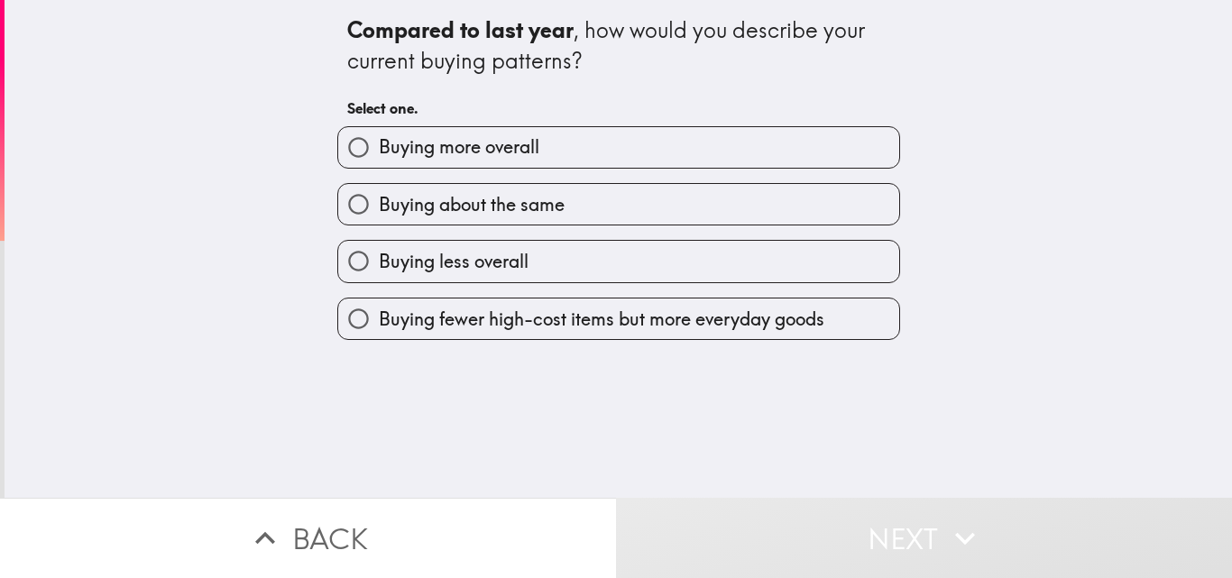
click at [455, 145] on span "Buying more overall" at bounding box center [459, 146] width 161 height 25
click at [379, 145] on input "Buying more overall" at bounding box center [358, 147] width 41 height 41
radio input "true"
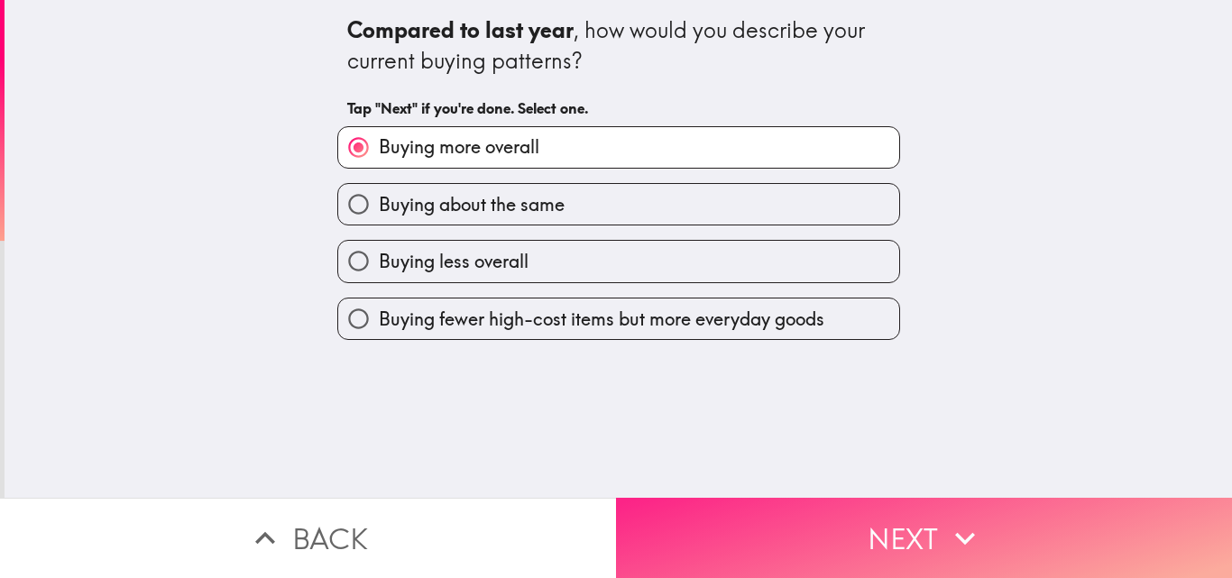
click at [860, 538] on button "Next" at bounding box center [924, 538] width 616 height 80
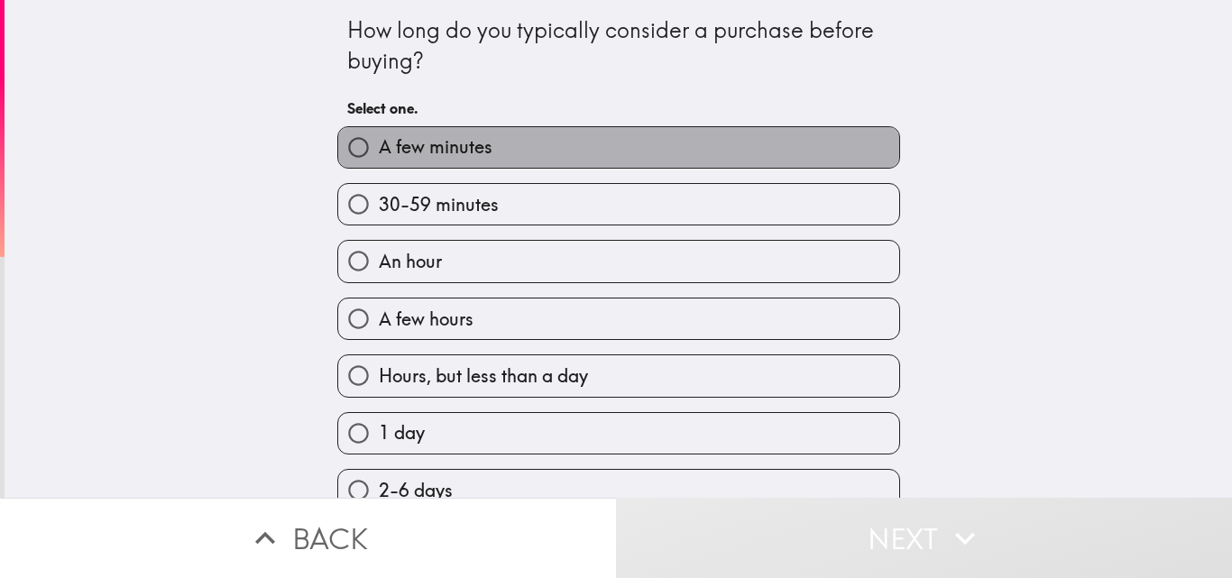
click at [483, 155] on label "A few minutes" at bounding box center [618, 147] width 561 height 41
click at [379, 155] on input "A few minutes" at bounding box center [358, 147] width 41 height 41
radio input "true"
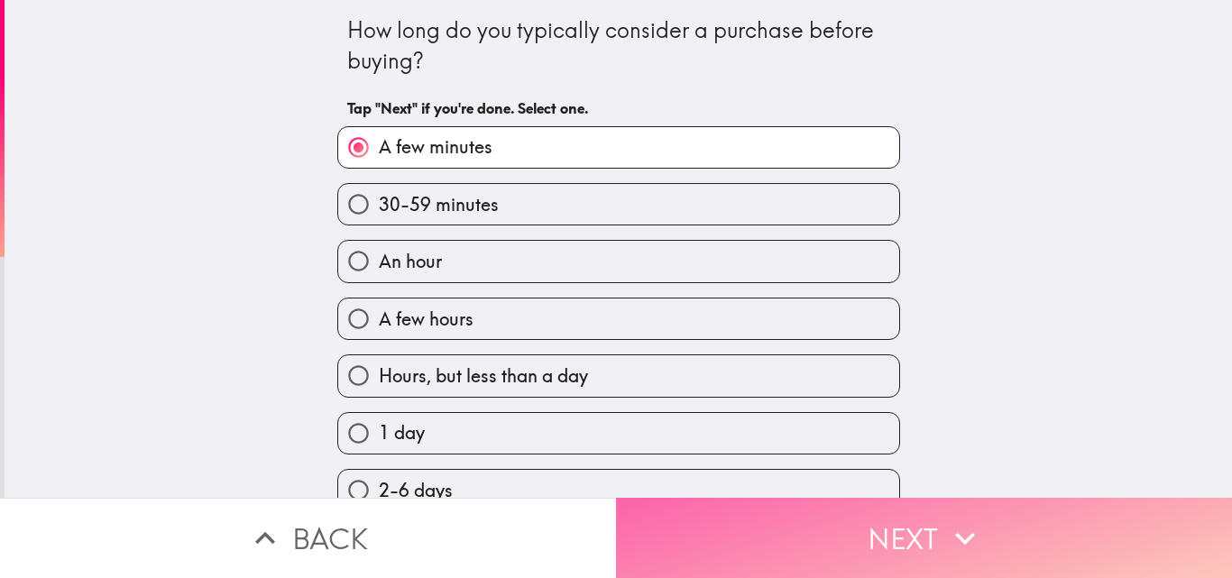
click at [896, 521] on button "Next" at bounding box center [924, 538] width 616 height 80
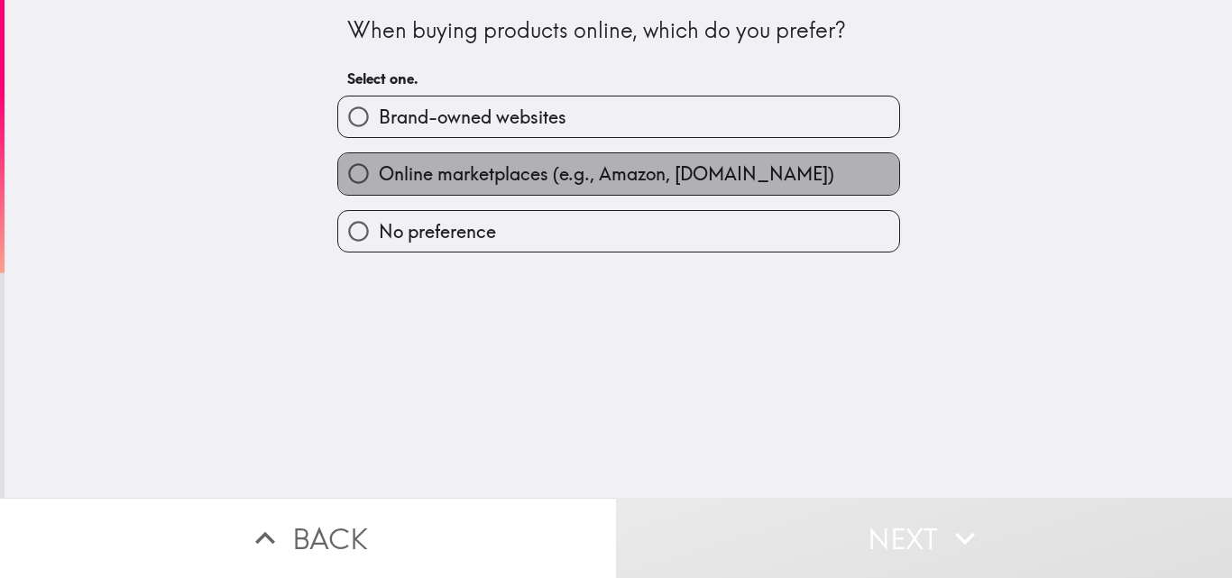
click at [571, 168] on span "Online marketplaces (e.g., Amazon, [DOMAIN_NAME])" at bounding box center [606, 173] width 455 height 25
click at [379, 168] on input "Online marketplaces (e.g., Amazon, [DOMAIN_NAME])" at bounding box center [358, 173] width 41 height 41
radio input "true"
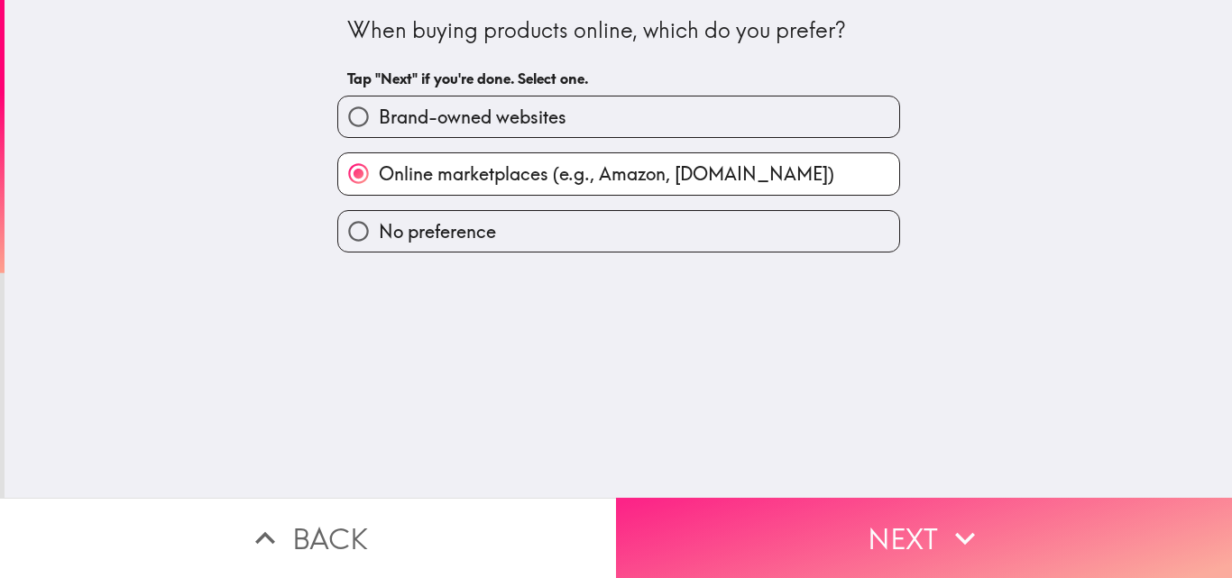
click at [914, 542] on button "Next" at bounding box center [924, 538] width 616 height 80
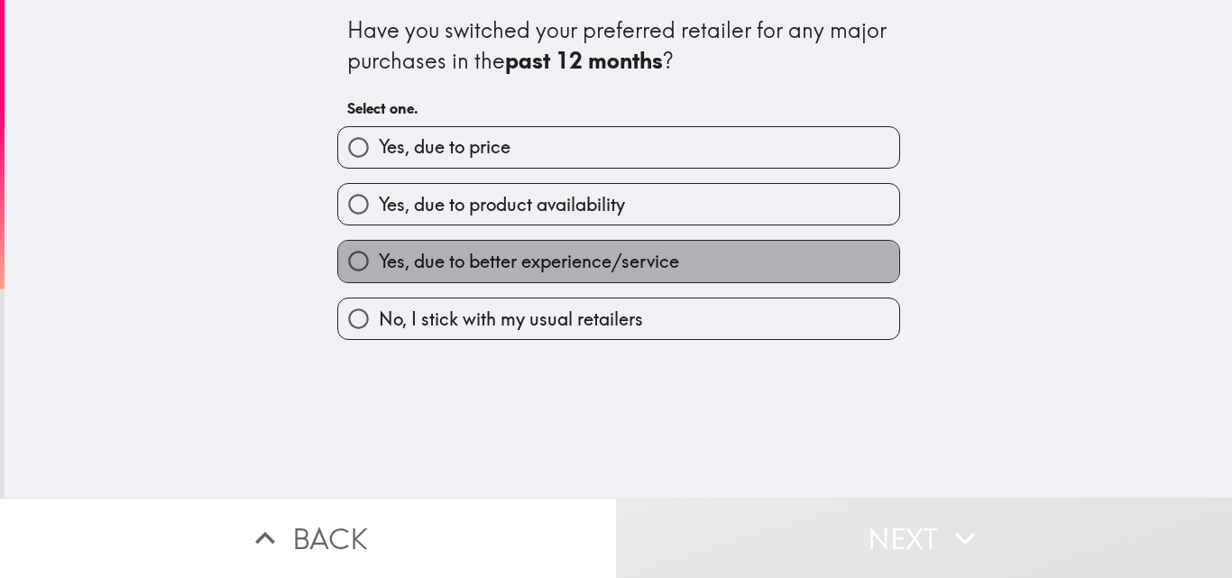
click at [521, 270] on span "Yes, due to better experience/service" at bounding box center [529, 261] width 300 height 25
click at [379, 270] on input "Yes, due to better experience/service" at bounding box center [358, 261] width 41 height 41
radio input "true"
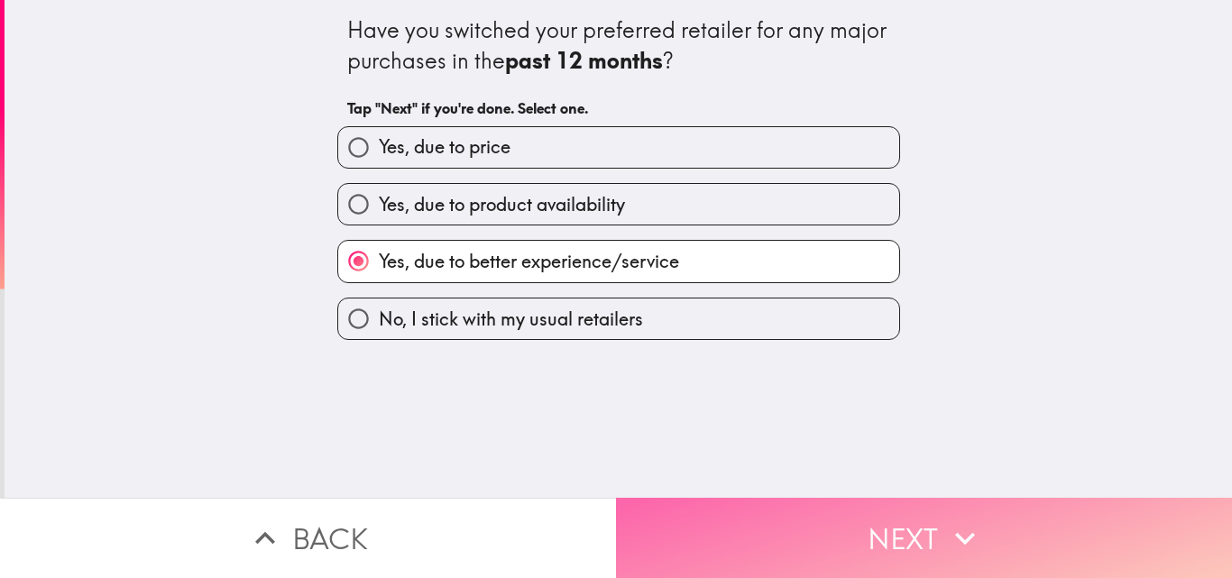
click at [852, 529] on button "Next" at bounding box center [924, 538] width 616 height 80
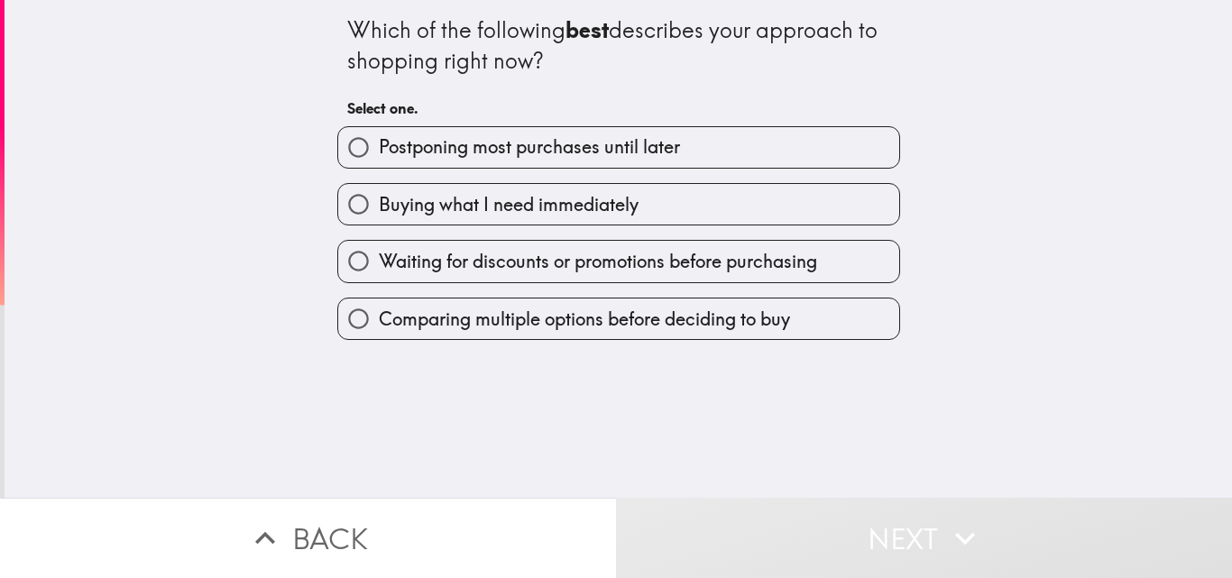
click at [630, 317] on span "Comparing multiple options before deciding to buy" at bounding box center [584, 319] width 411 height 25
click at [379, 317] on input "Comparing multiple options before deciding to buy" at bounding box center [358, 319] width 41 height 41
radio input "true"
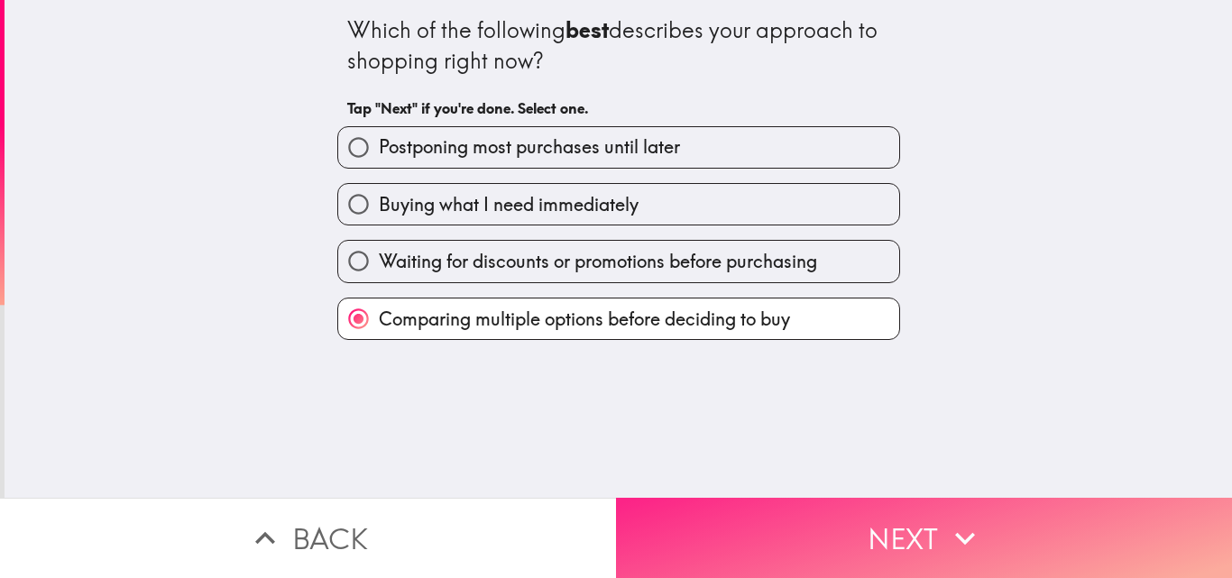
click at [851, 527] on button "Next" at bounding box center [924, 538] width 616 height 80
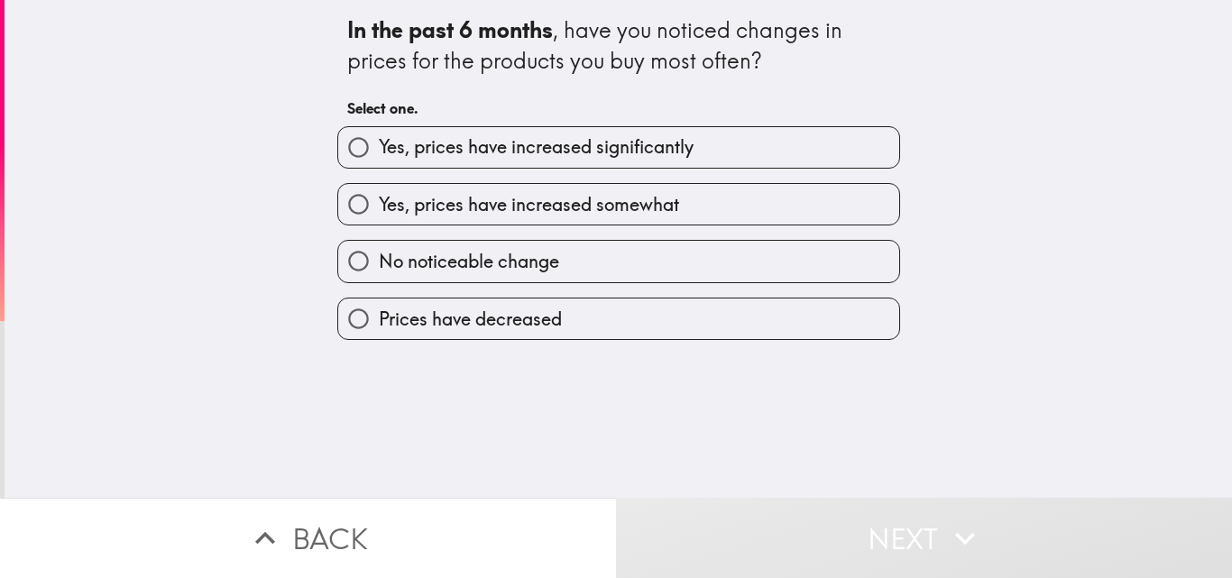
click at [456, 210] on span "Yes, prices have increased somewhat" at bounding box center [529, 204] width 300 height 25
click at [379, 210] on input "Yes, prices have increased somewhat" at bounding box center [358, 204] width 41 height 41
radio input "true"
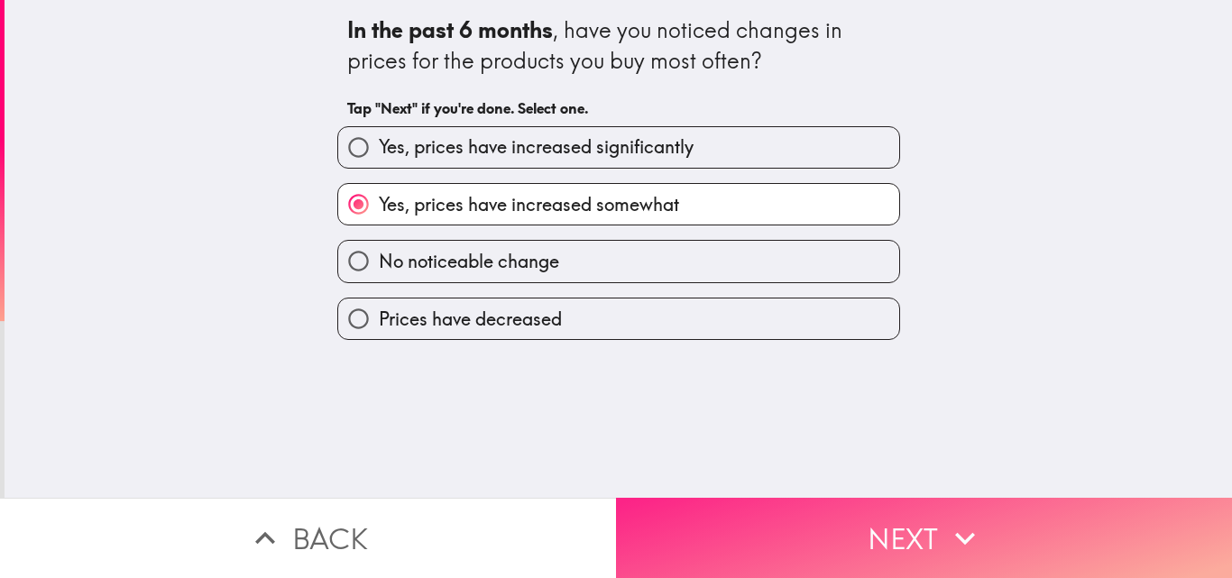
click at [812, 512] on button "Next" at bounding box center [924, 538] width 616 height 80
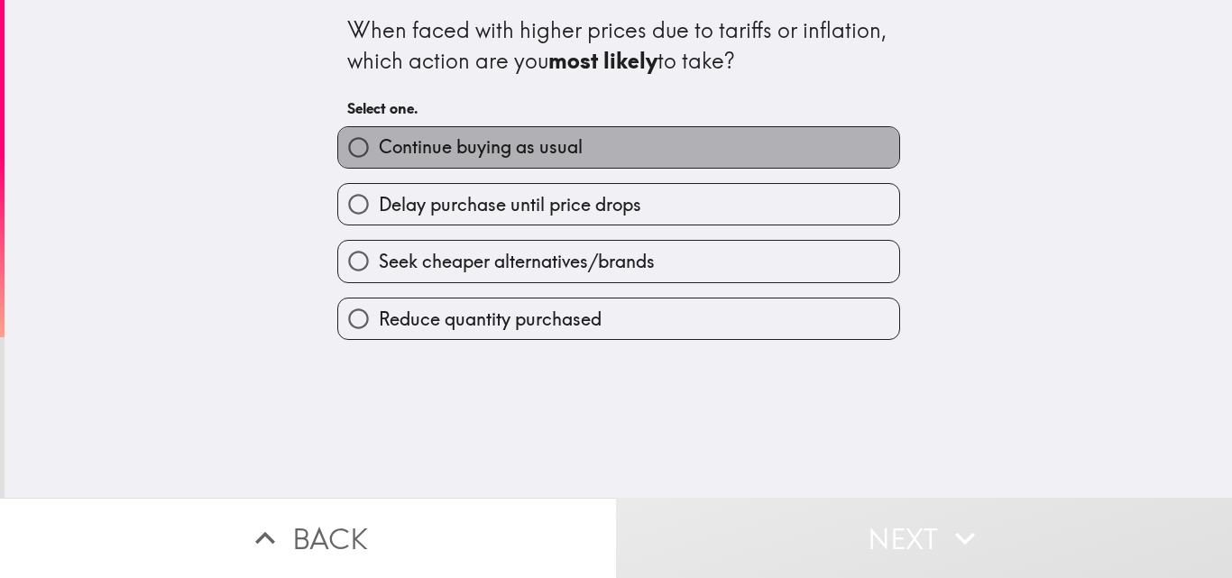
click at [552, 152] on span "Continue buying as usual" at bounding box center [481, 146] width 204 height 25
click at [379, 152] on input "Continue buying as usual" at bounding box center [358, 147] width 41 height 41
radio input "true"
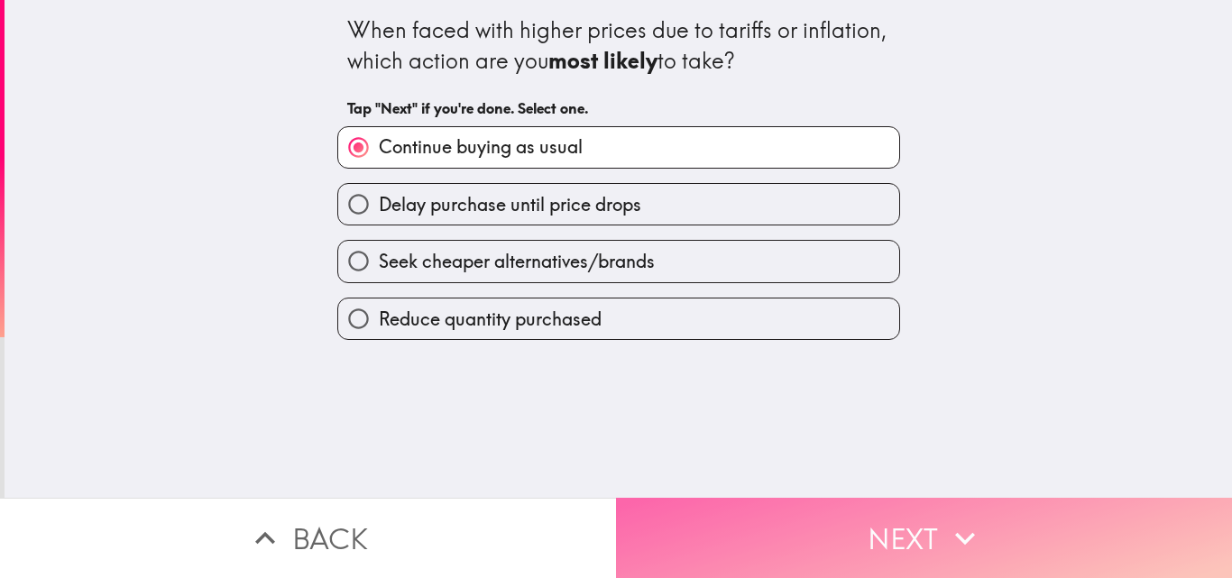
click at [972, 542] on icon "button" at bounding box center [965, 539] width 40 height 40
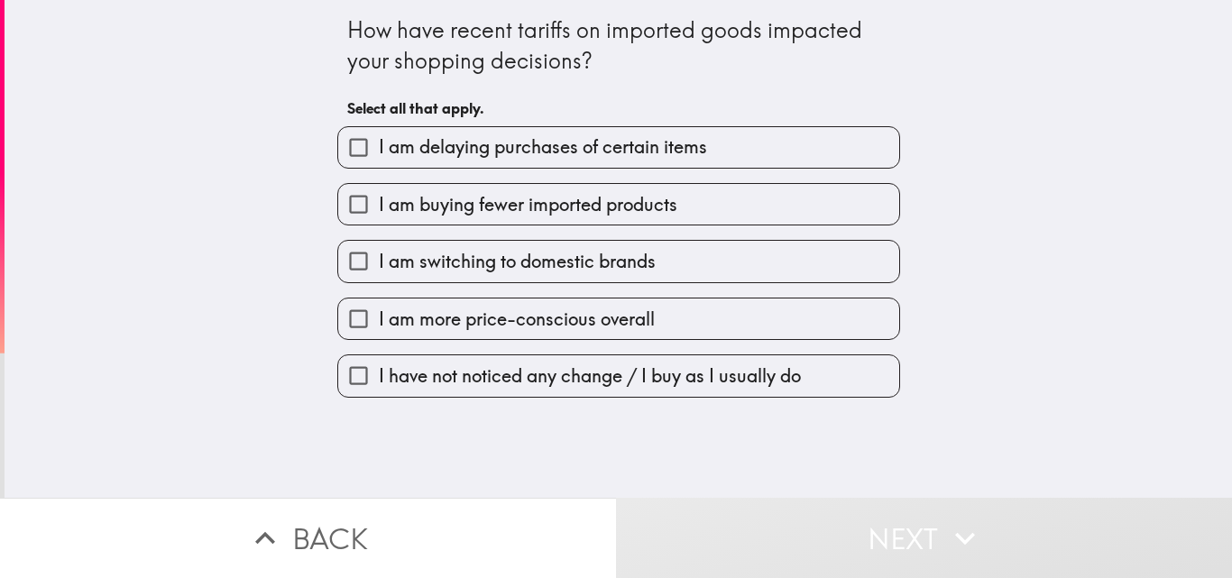
click at [581, 379] on span "I have not noticed any change / I buy as I usually do" at bounding box center [590, 375] width 422 height 25
click at [379, 379] on input "I have not noticed any change / I buy as I usually do" at bounding box center [358, 375] width 41 height 41
checkbox input "true"
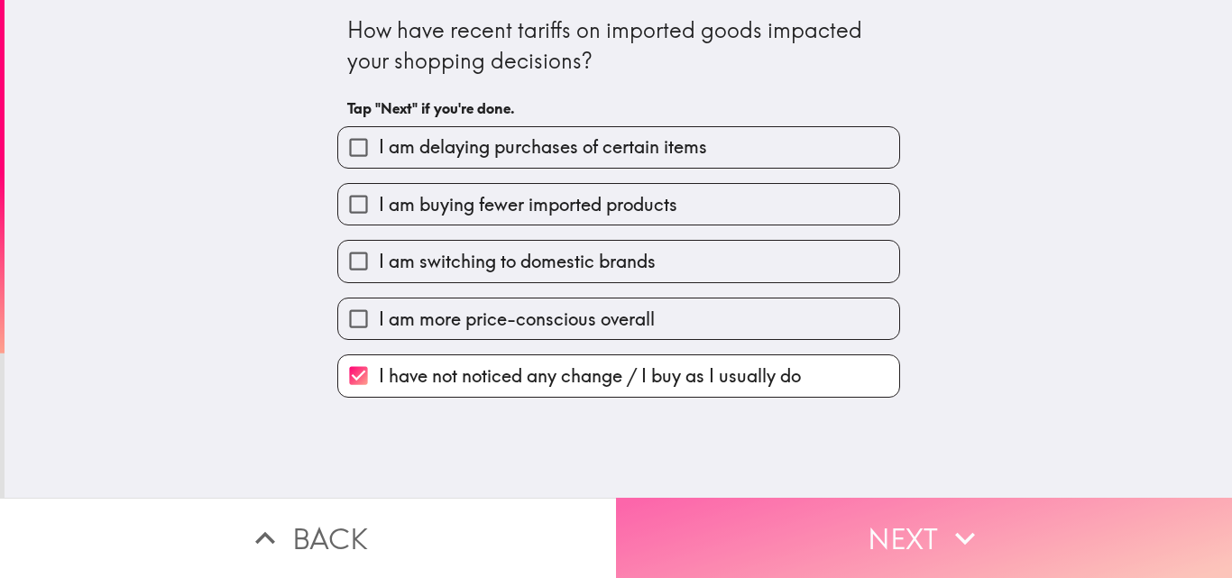
click at [895, 521] on button "Next" at bounding box center [924, 538] width 616 height 80
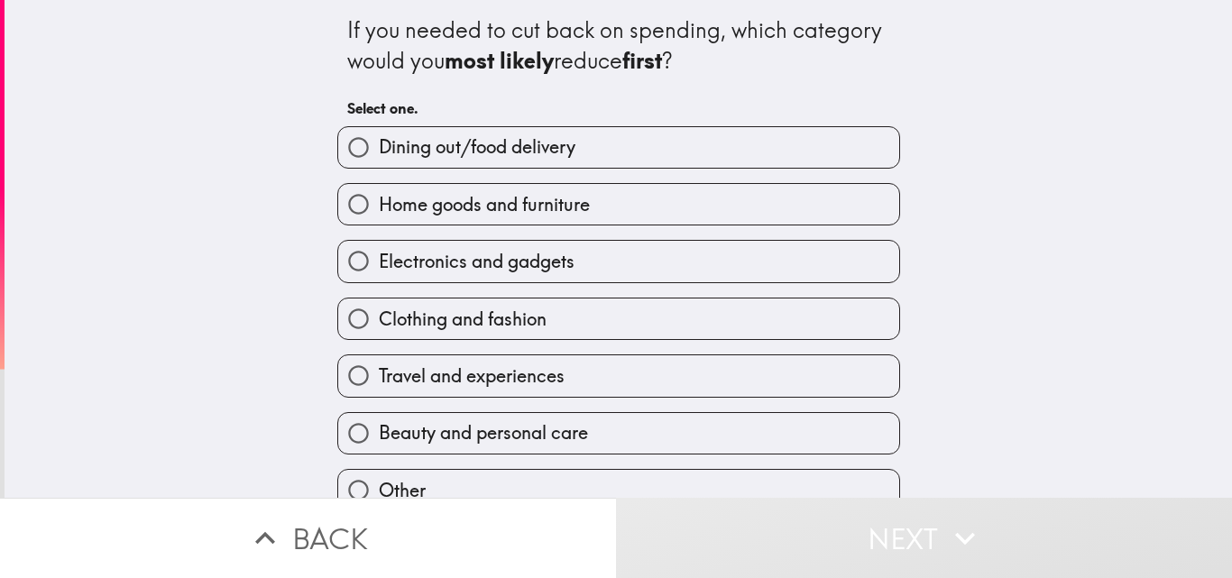
scroll to position [85, 0]
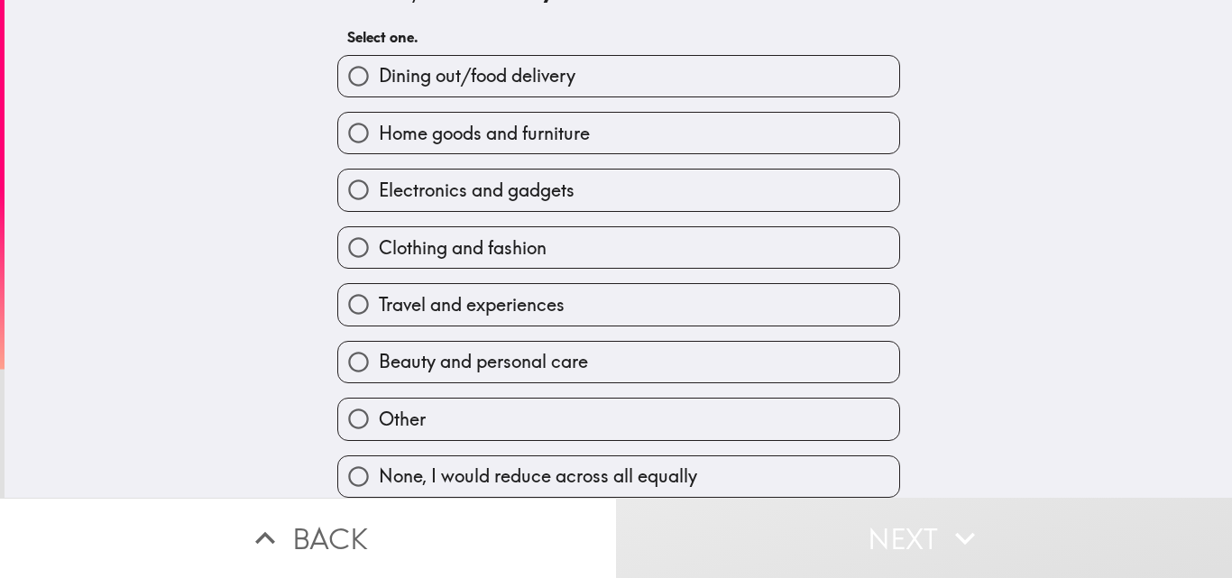
click at [590, 469] on span "None, I would reduce across all equally" at bounding box center [538, 476] width 318 height 25
click at [379, 469] on input "None, I would reduce across all equally" at bounding box center [358, 476] width 41 height 41
radio input "true"
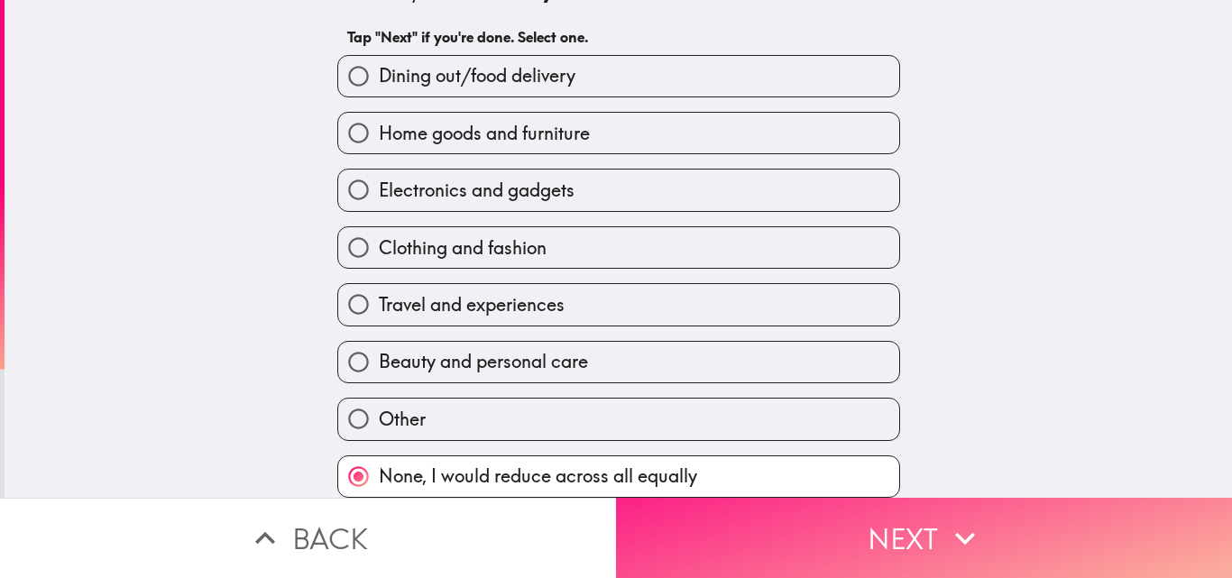
click at [898, 531] on button "Next" at bounding box center [924, 538] width 616 height 80
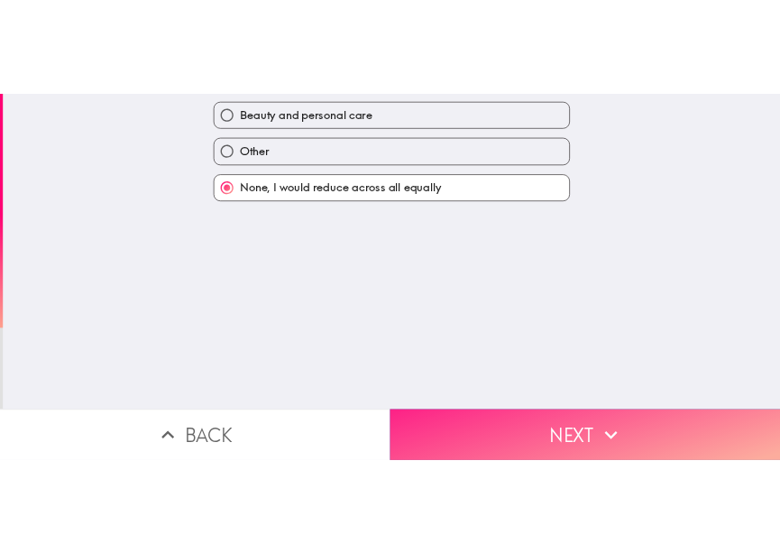
scroll to position [0, 0]
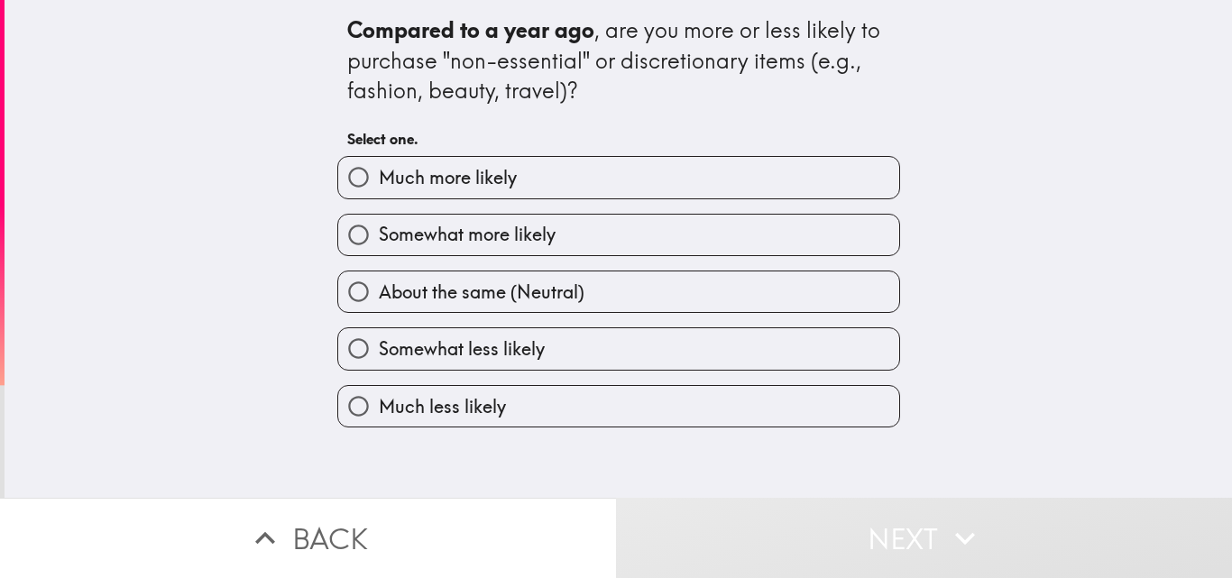
click at [435, 179] on span "Much more likely" at bounding box center [448, 177] width 138 height 25
click at [379, 179] on input "Much more likely" at bounding box center [358, 177] width 41 height 41
radio input "true"
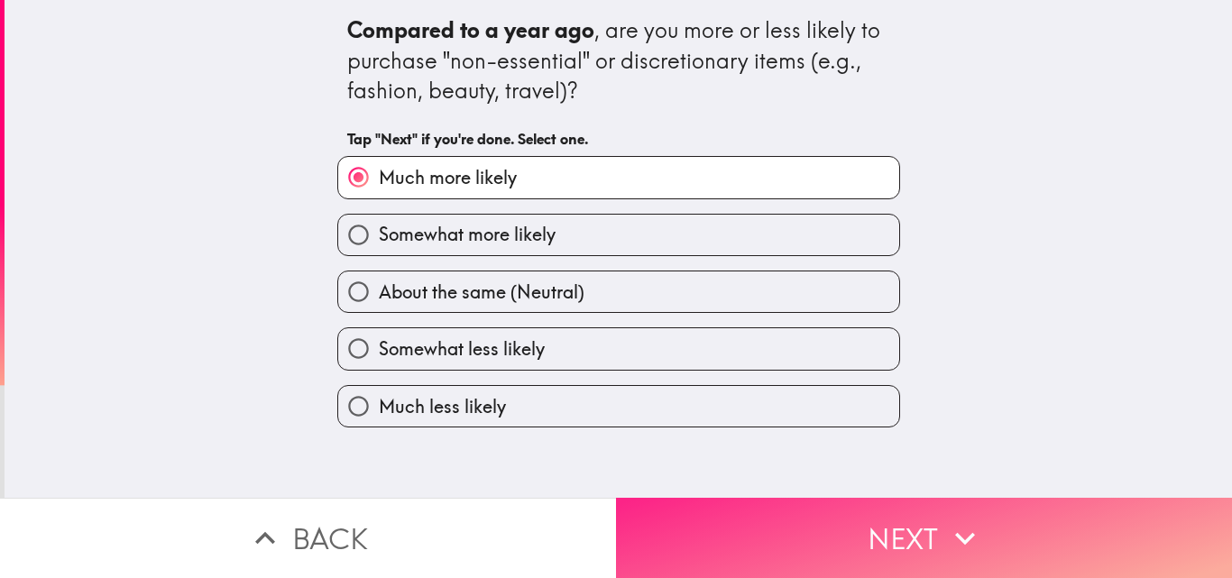
click at [840, 525] on button "Next" at bounding box center [924, 538] width 616 height 80
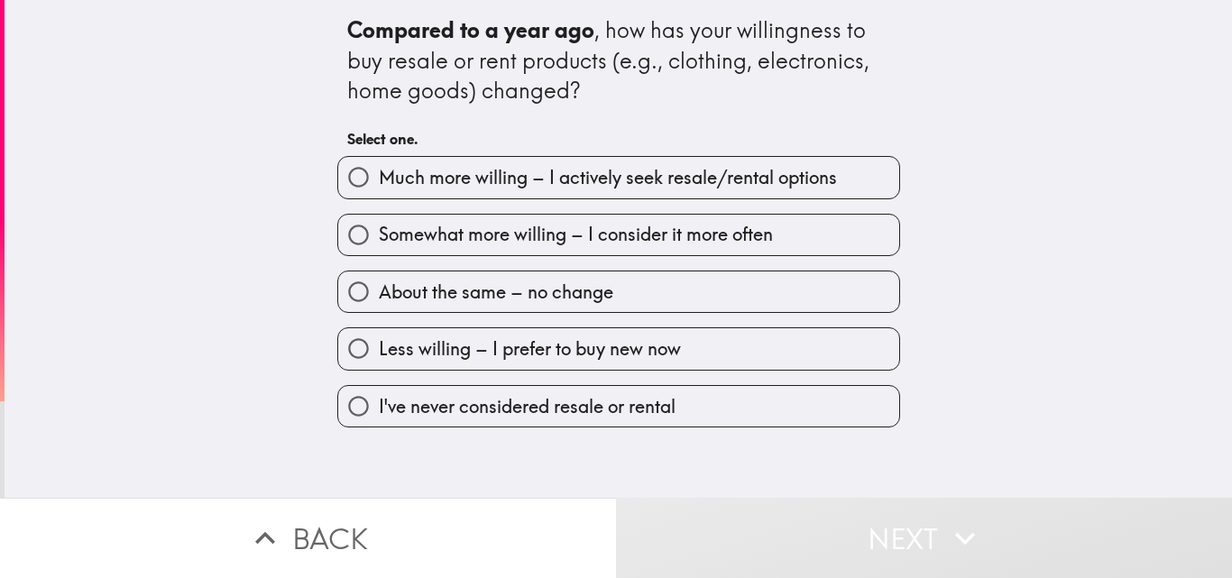
click at [456, 182] on span "Much more willing – I actively seek resale/rental options" at bounding box center [608, 177] width 458 height 25
click at [379, 182] on input "Much more willing – I actively seek resale/rental options" at bounding box center [358, 177] width 41 height 41
radio input "true"
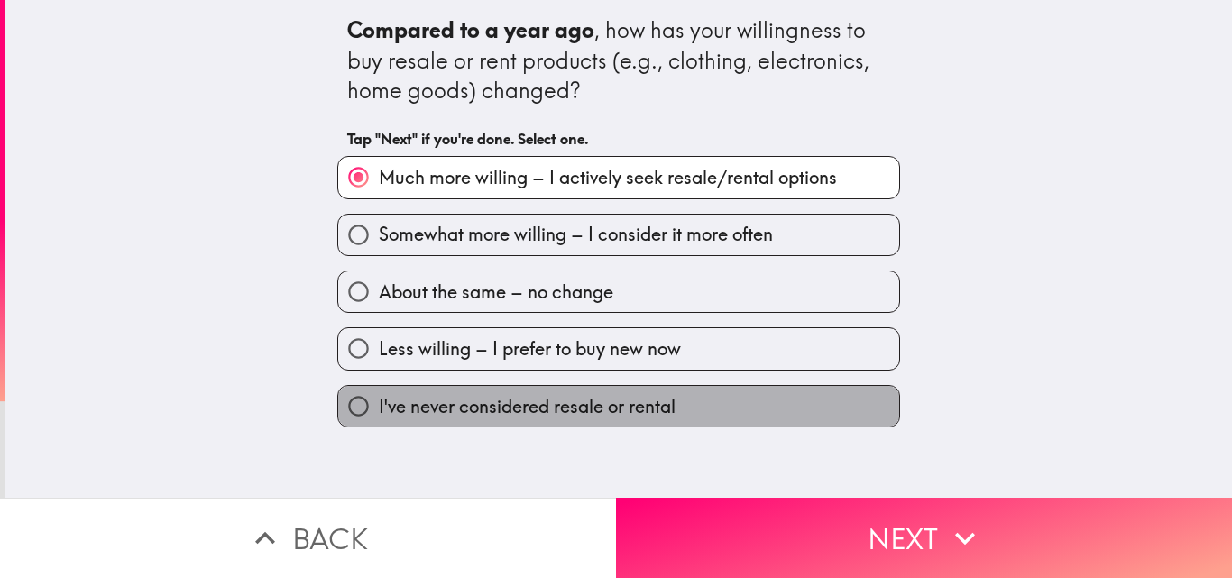
click at [492, 408] on span "I've never considered resale or rental" at bounding box center [527, 406] width 297 height 25
click at [379, 408] on input "I've never considered resale or rental" at bounding box center [358, 406] width 41 height 41
radio input "true"
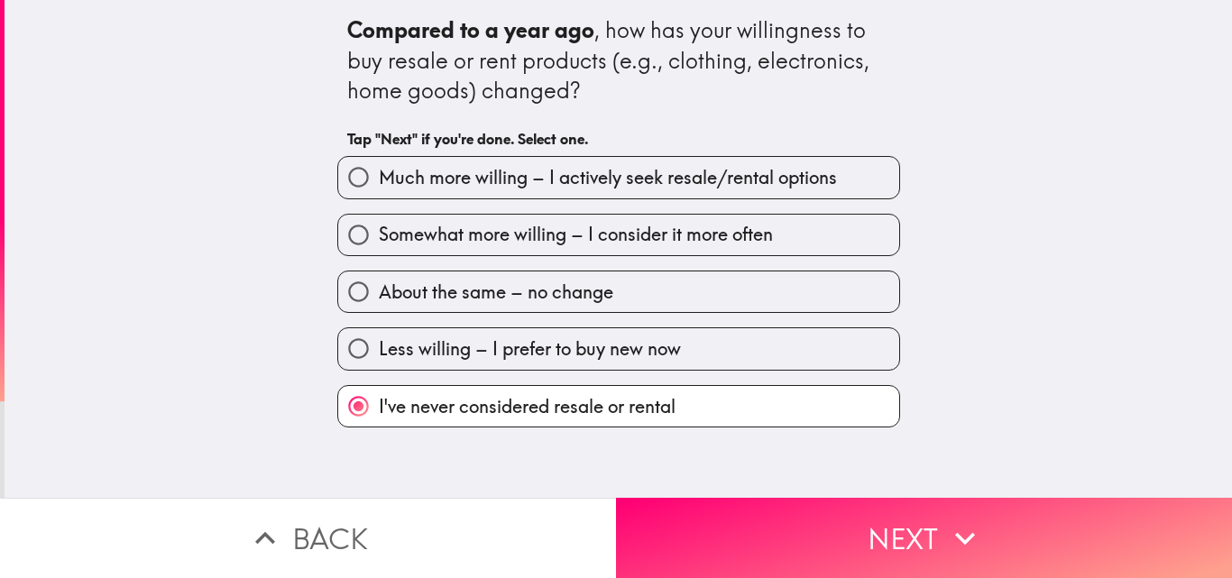
click at [508, 191] on label "Much more willing – I actively seek resale/rental options" at bounding box center [618, 177] width 561 height 41
click at [379, 191] on input "Much more willing – I actively seek resale/rental options" at bounding box center [358, 177] width 41 height 41
radio input "true"
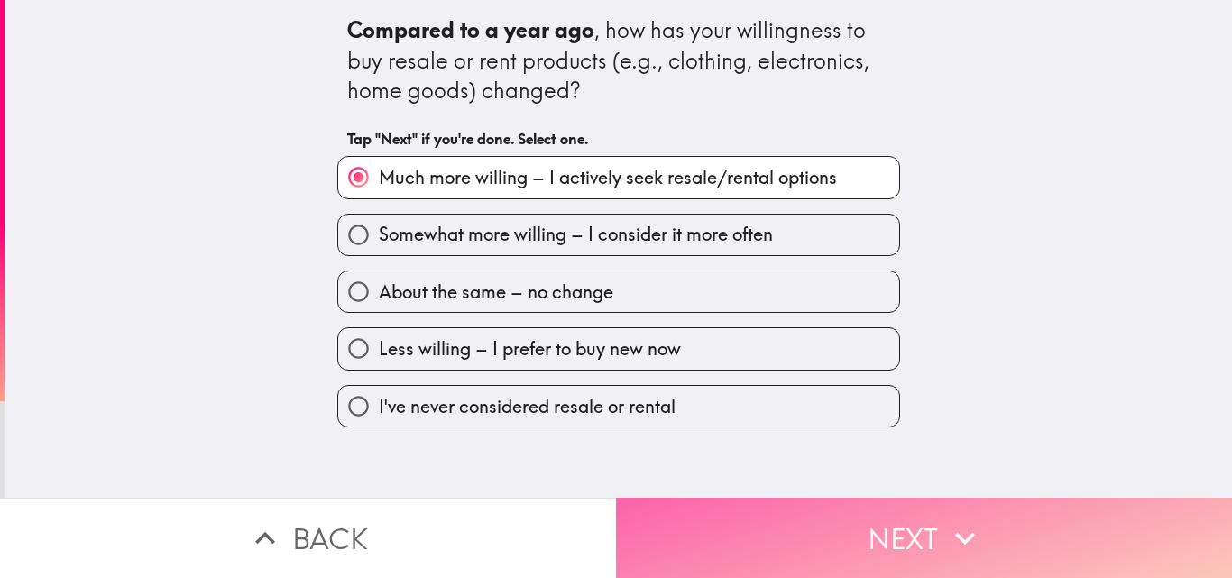
click at [881, 531] on button "Next" at bounding box center [924, 538] width 616 height 80
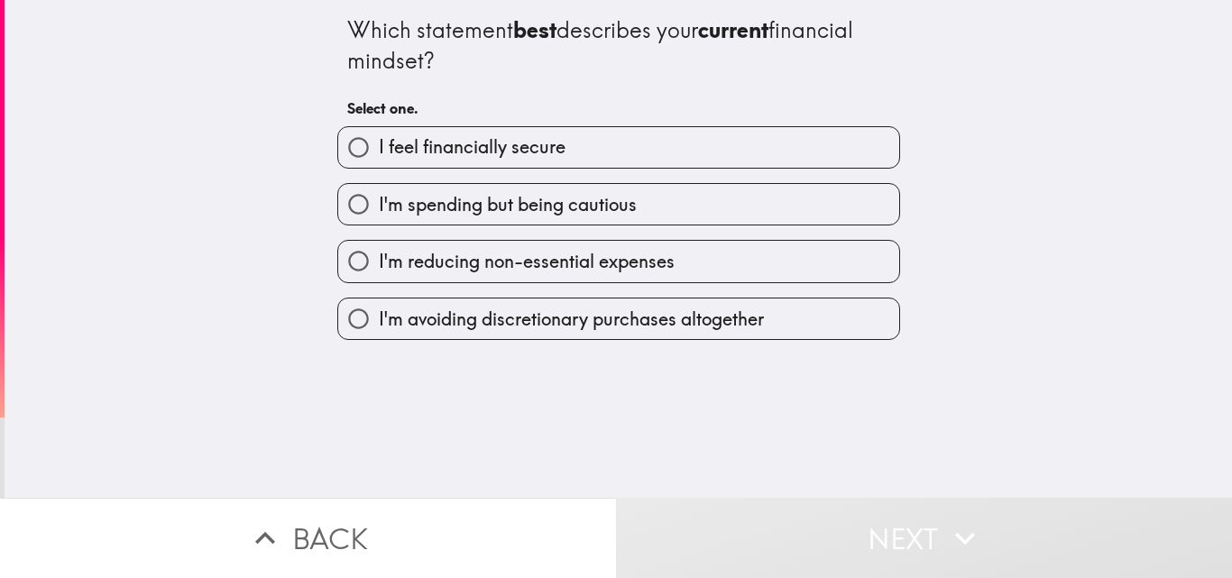
click at [437, 152] on span "I feel financially secure" at bounding box center [472, 146] width 187 height 25
click at [379, 152] on input "I feel financially secure" at bounding box center [358, 147] width 41 height 41
radio input "true"
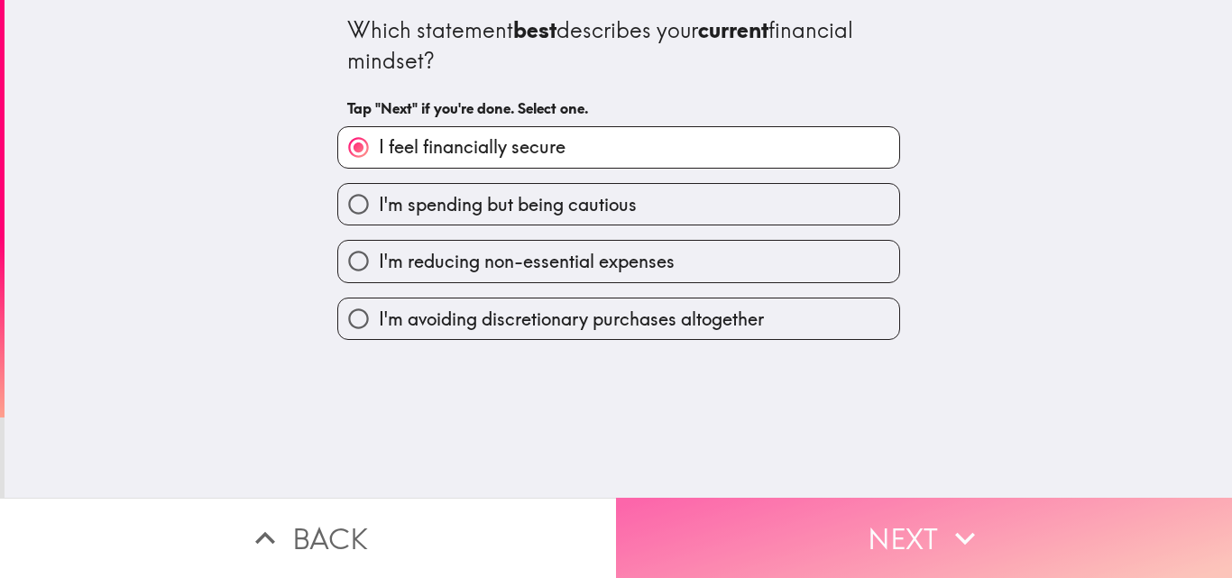
click at [845, 501] on button "Next" at bounding box center [924, 538] width 616 height 80
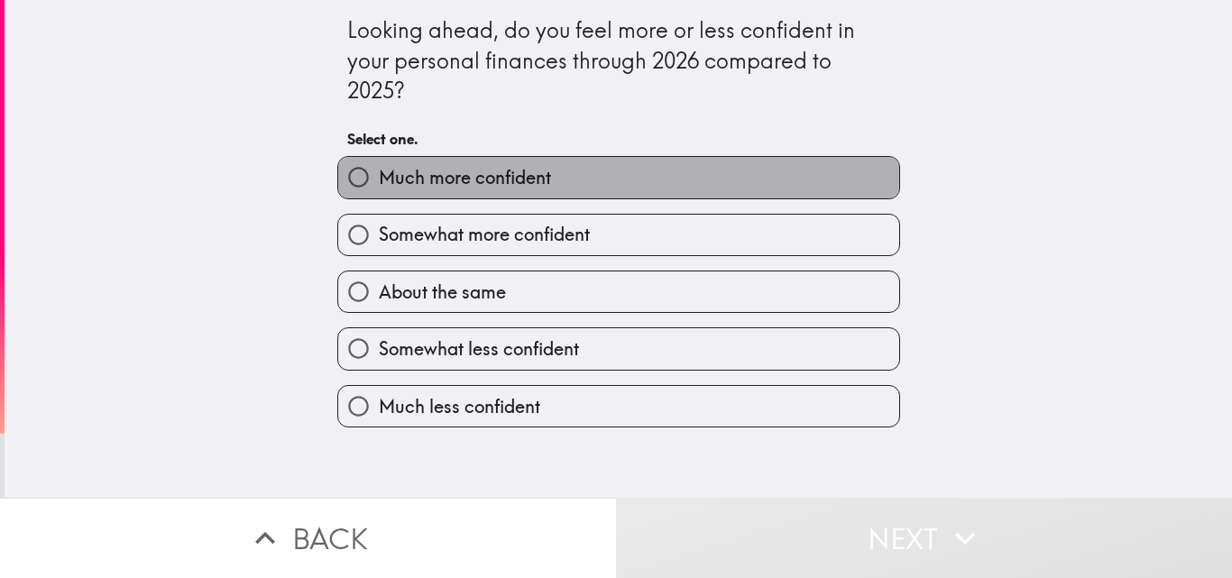
click at [521, 175] on span "Much more confident" at bounding box center [465, 177] width 172 height 25
click at [379, 175] on input "Much more confident" at bounding box center [358, 177] width 41 height 41
radio input "true"
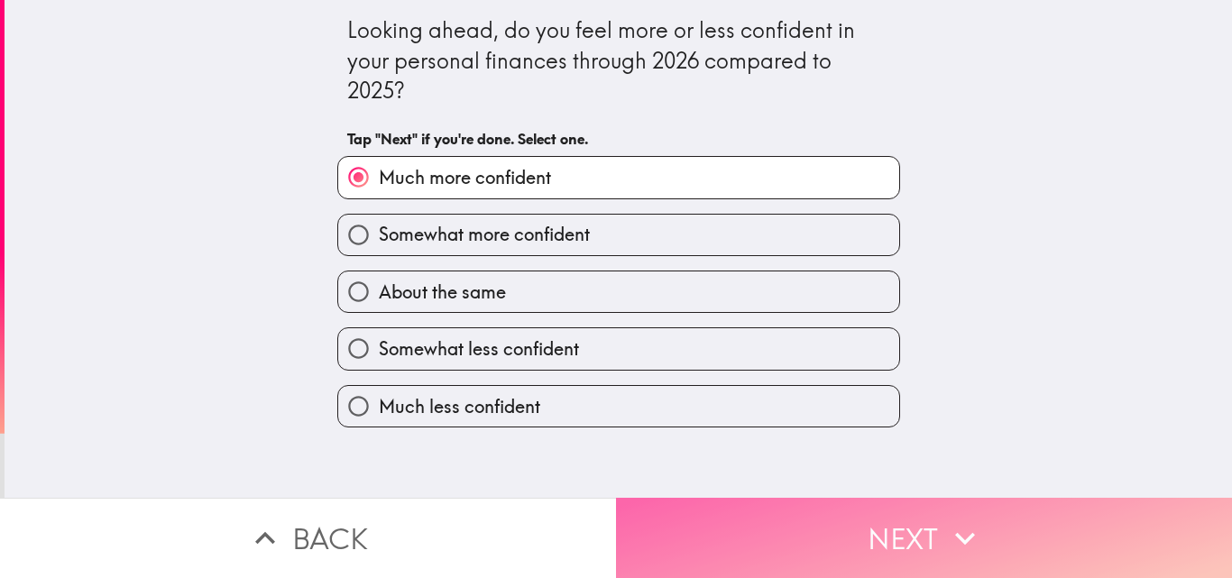
click at [890, 515] on button "Next" at bounding box center [924, 538] width 616 height 80
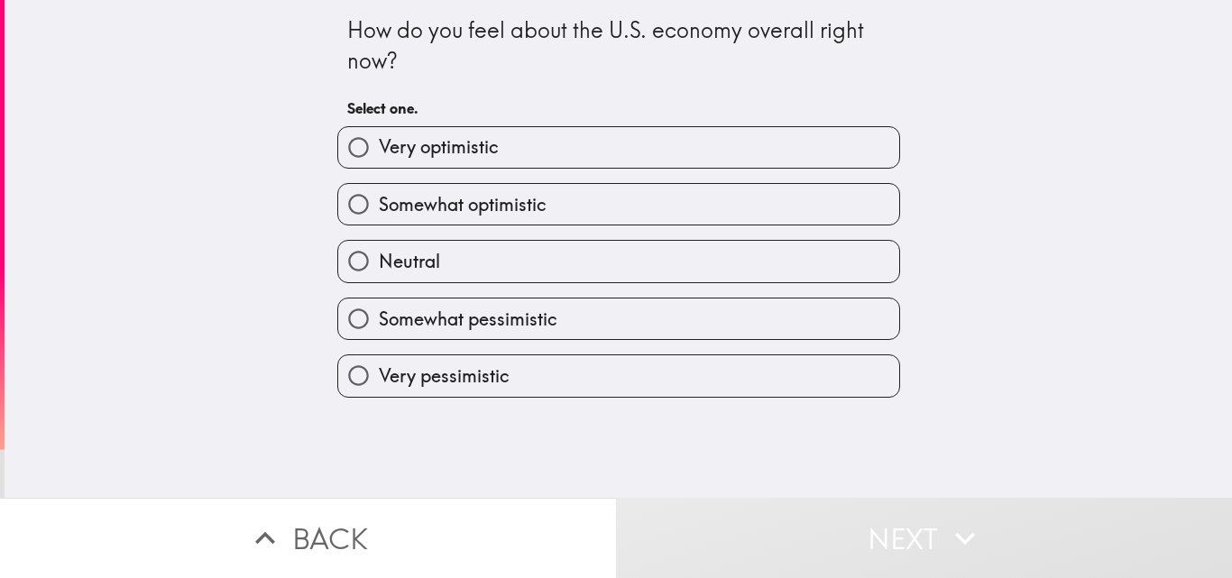
click at [451, 146] on span "Very optimistic" at bounding box center [439, 146] width 120 height 25
click at [379, 146] on input "Very optimistic" at bounding box center [358, 147] width 41 height 41
radio input "true"
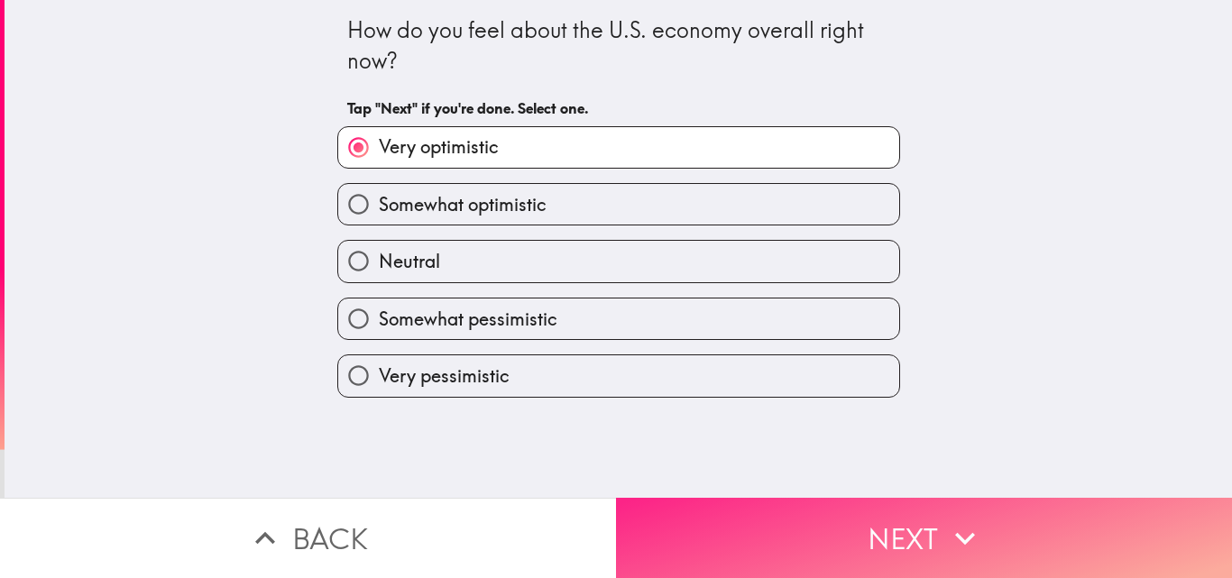
click at [899, 514] on button "Next" at bounding box center [924, 538] width 616 height 80
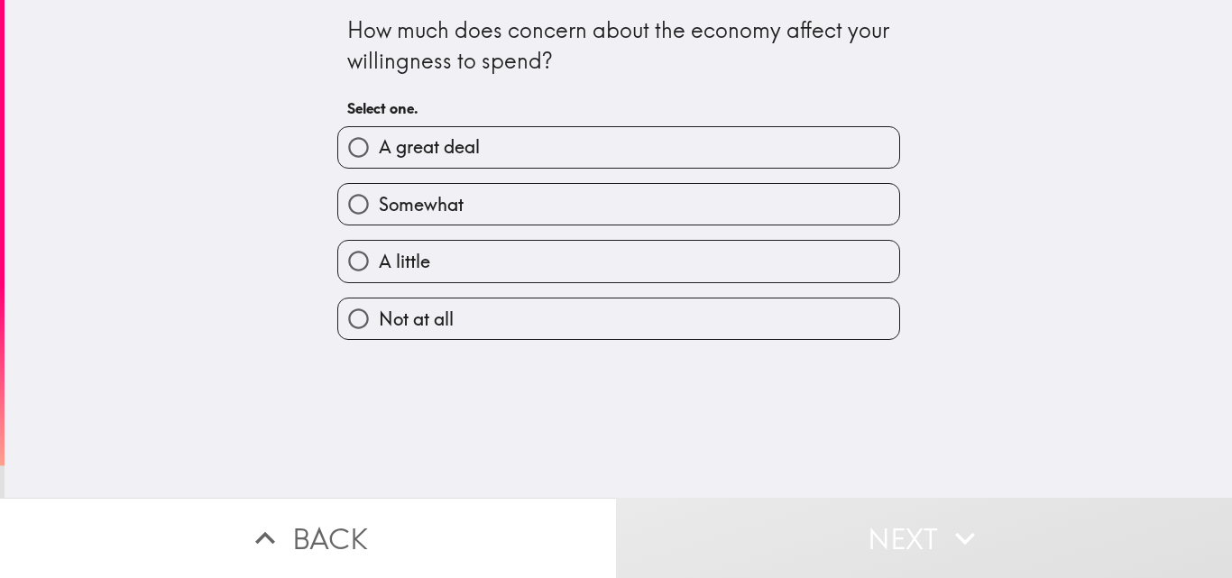
click at [644, 137] on label "A great deal" at bounding box center [618, 147] width 561 height 41
click at [379, 137] on input "A great deal" at bounding box center [358, 147] width 41 height 41
radio input "true"
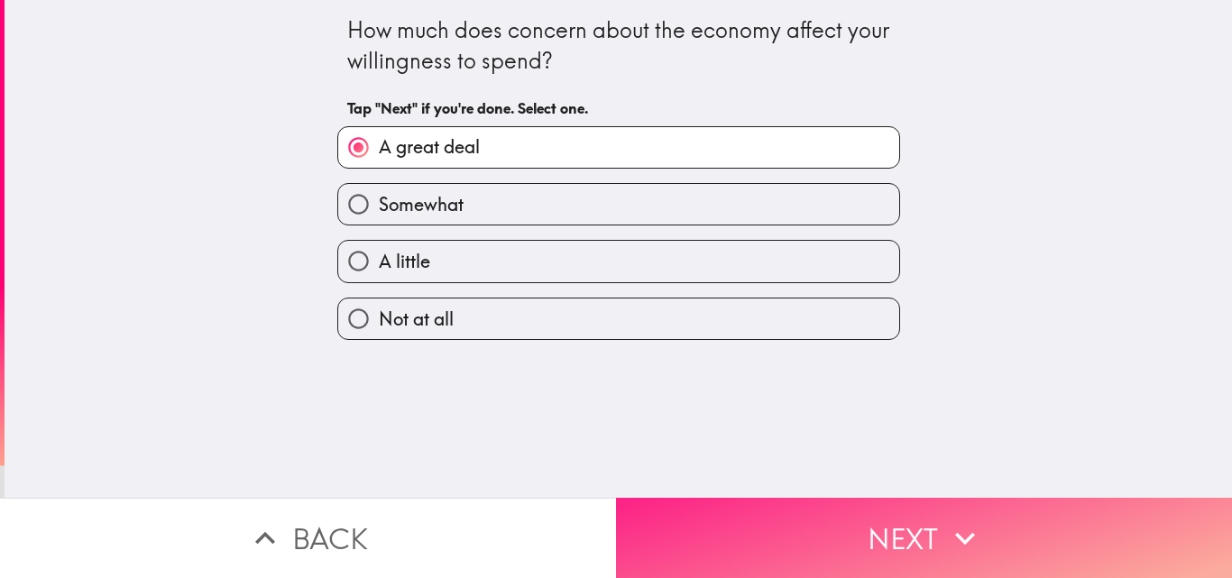
click at [889, 536] on button "Next" at bounding box center [924, 538] width 616 height 80
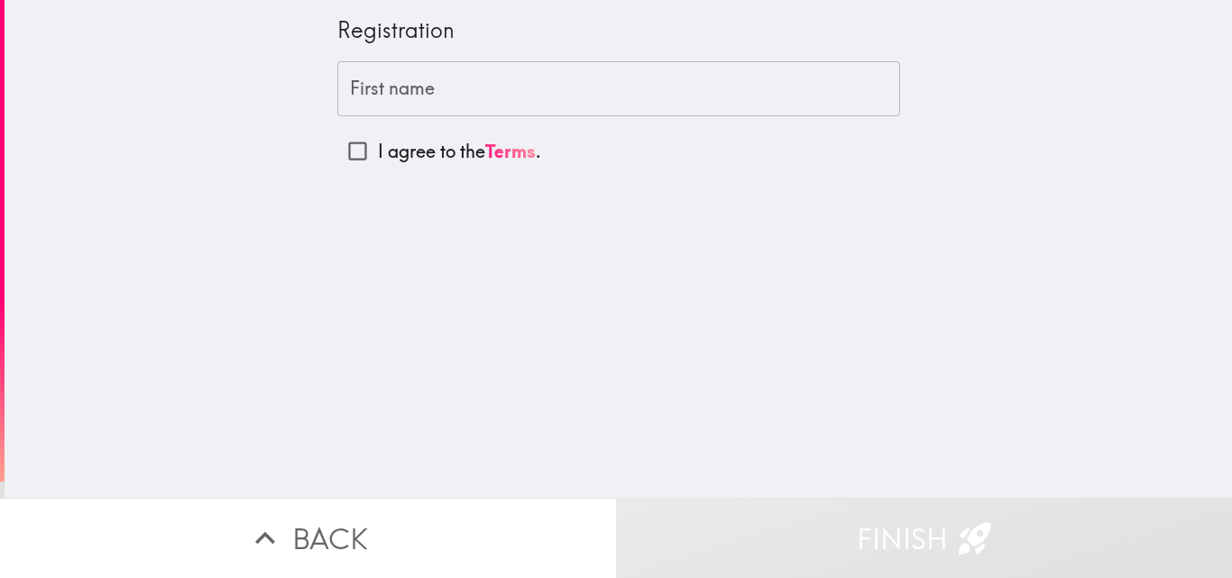
click at [871, 303] on div "Registration First name First name I agree to the Terms ." at bounding box center [618, 249] width 1227 height 498
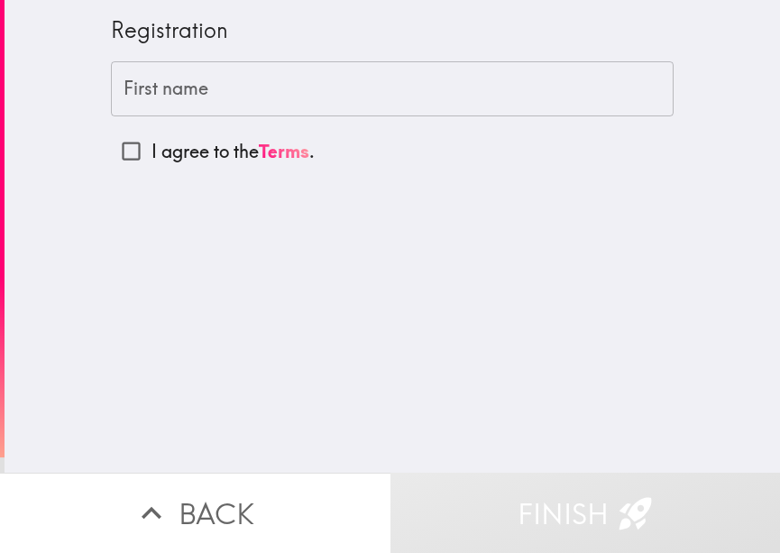
click at [271, 92] on input "First name" at bounding box center [392, 89] width 563 height 56
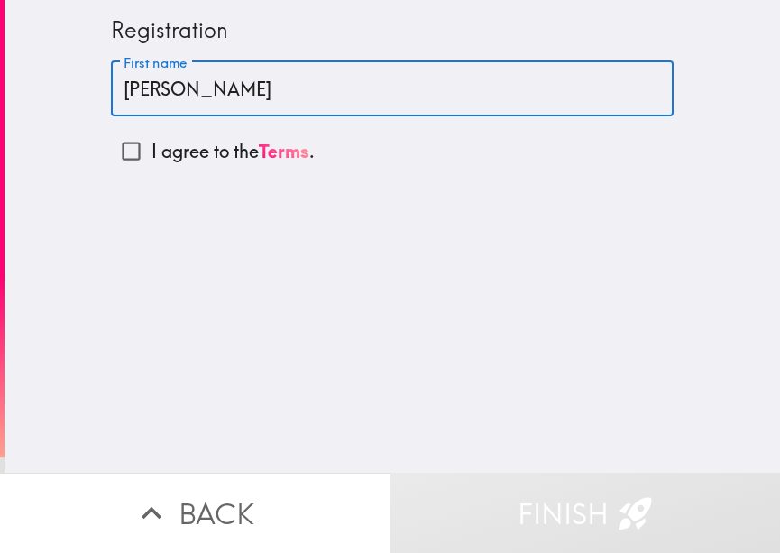
type input "[PERSON_NAME]"
click at [118, 151] on input "I agree to the Terms ." at bounding box center [131, 151] width 41 height 41
checkbox input "true"
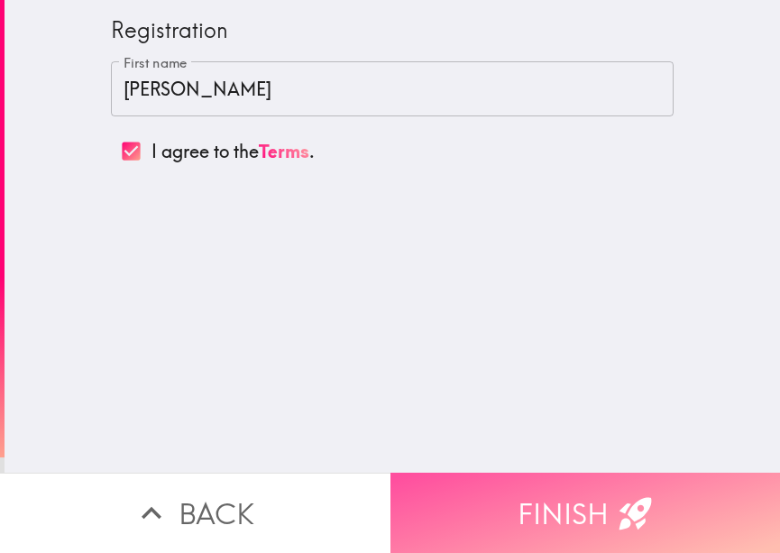
click at [594, 497] on button "Finish" at bounding box center [586, 513] width 391 height 80
